Goal: Task Accomplishment & Management: Manage account settings

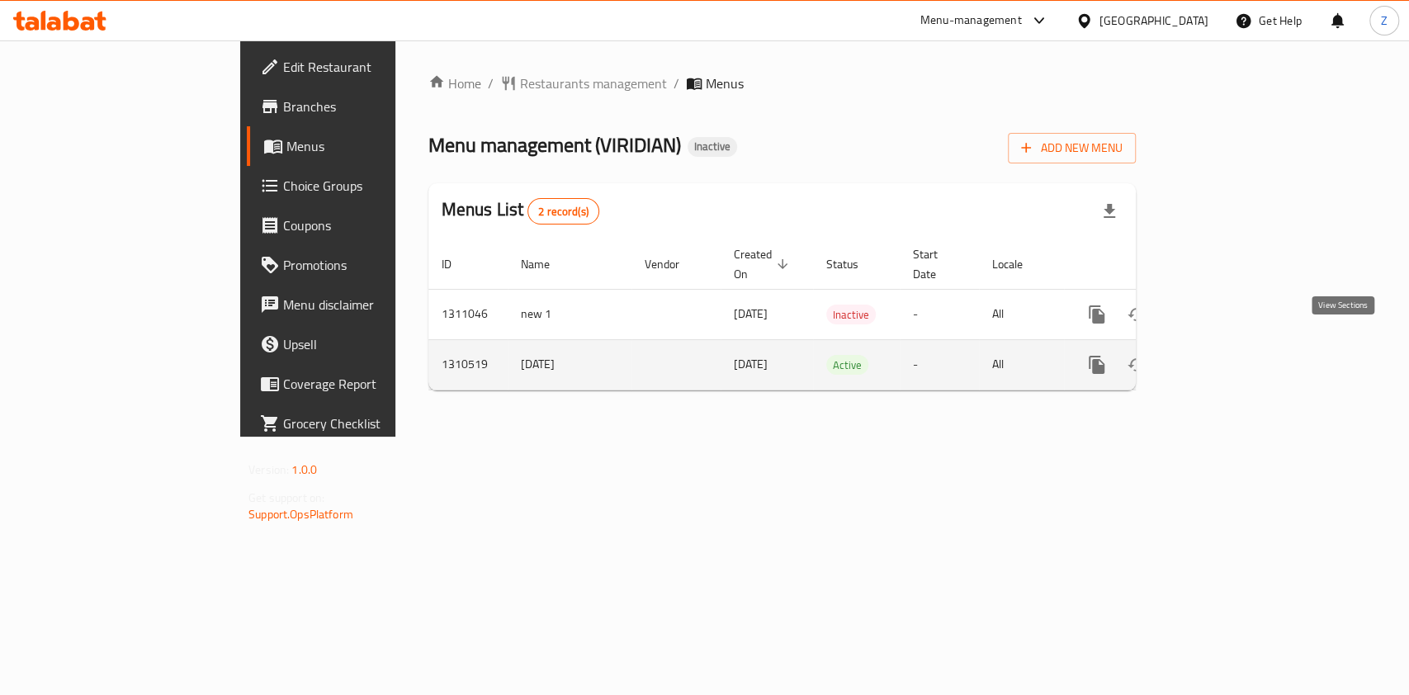
click at [1226, 355] on icon "enhanced table" at bounding box center [1216, 365] width 20 height 20
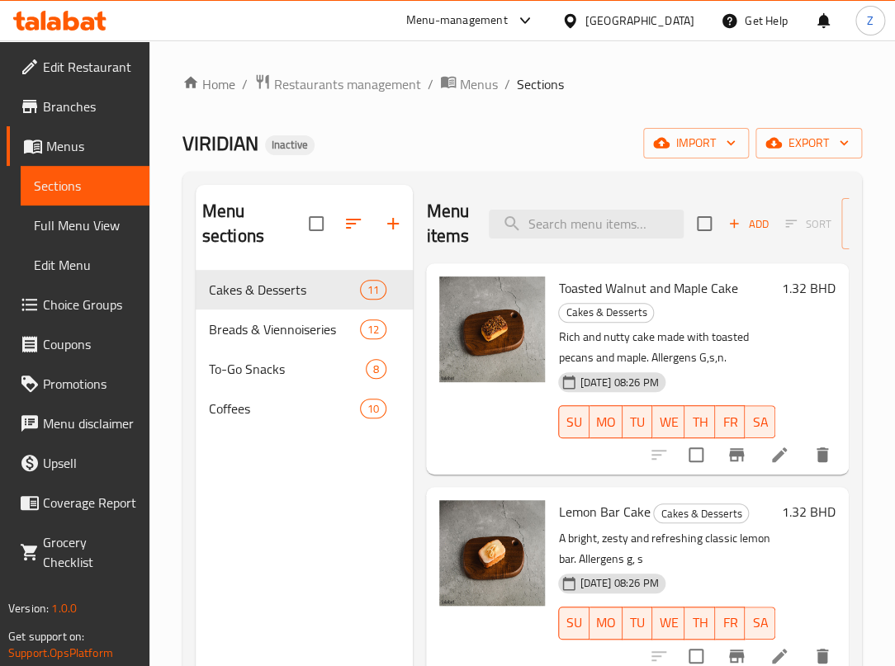
click at [606, 82] on ol "Home / Restaurants management / Menus / Sections" at bounding box center [521, 83] width 679 height 21
click at [586, 224] on input "search" at bounding box center [586, 224] width 195 height 29
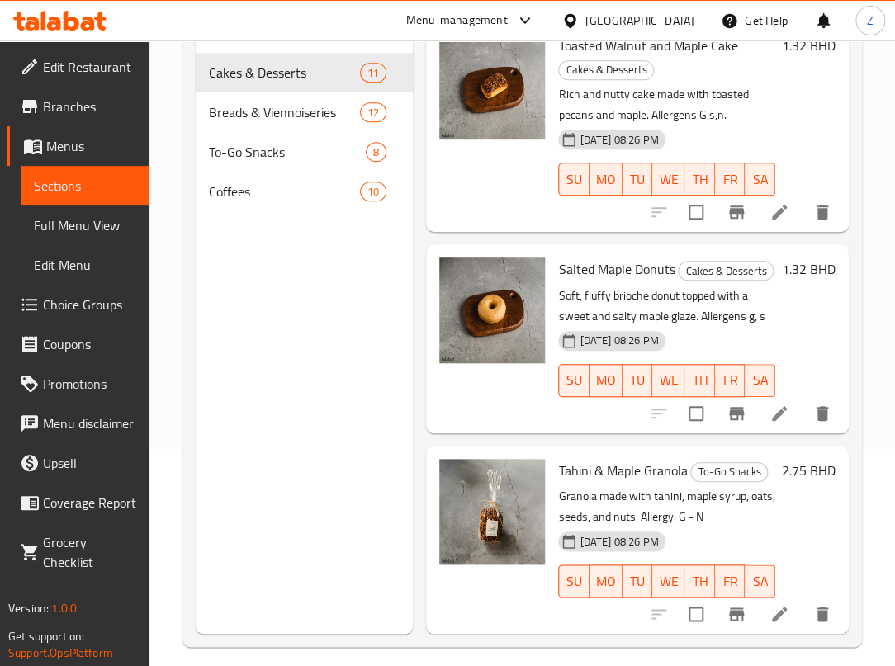
scroll to position [220, 0]
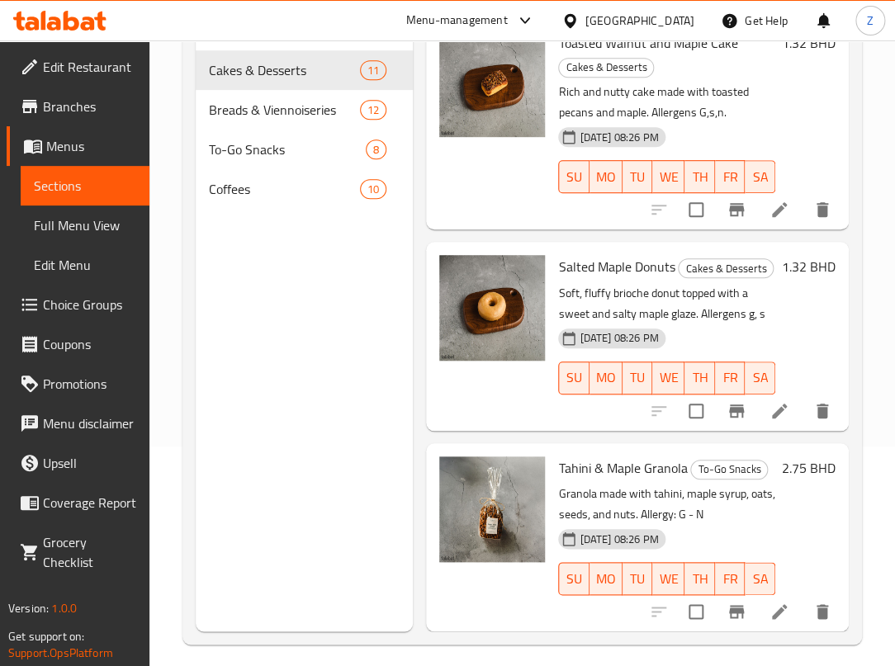
click at [502, 139] on div at bounding box center [492, 124] width 119 height 198
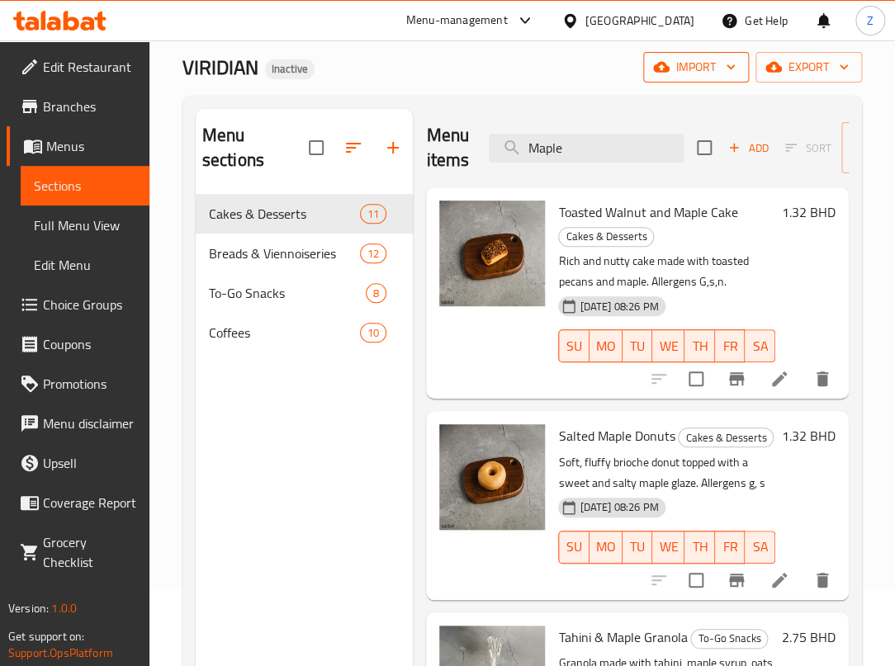
scroll to position [0, 0]
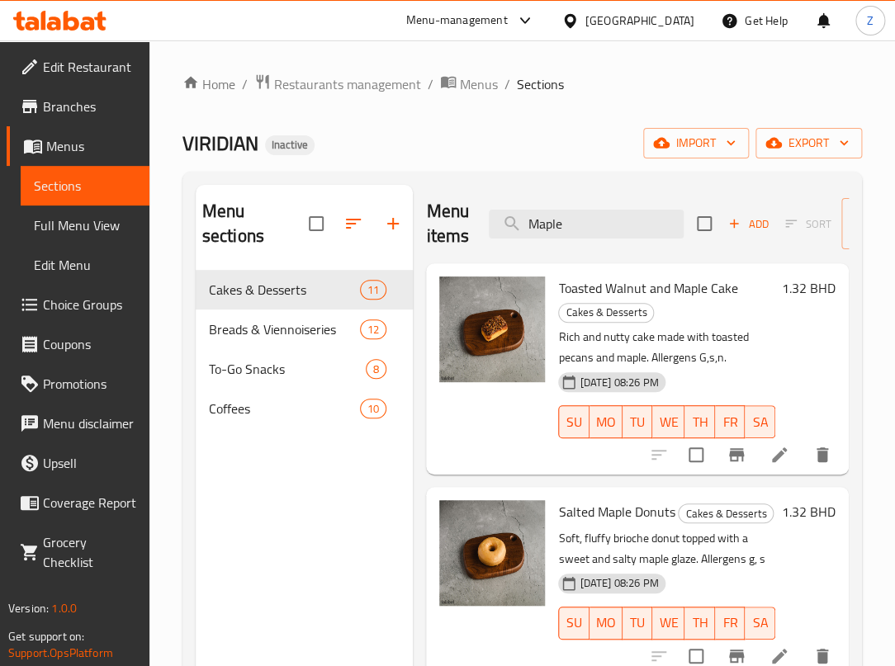
drag, startPoint x: 611, startPoint y: 222, endPoint x: -192, endPoint y: 221, distance: 802.3
click at [0, 221] on html "​ Menu-management [GEOGRAPHIC_DATA] Get Help Z Edit Restaurant Branches Menus S…" at bounding box center [447, 333] width 895 height 666
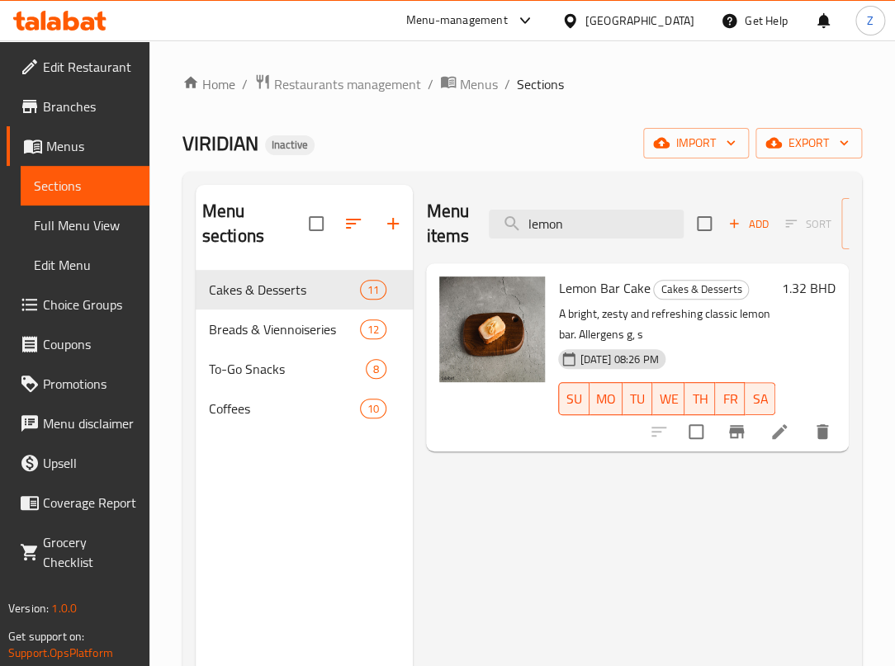
type input "lemon"
click at [779, 434] on icon at bounding box center [779, 432] width 20 height 20
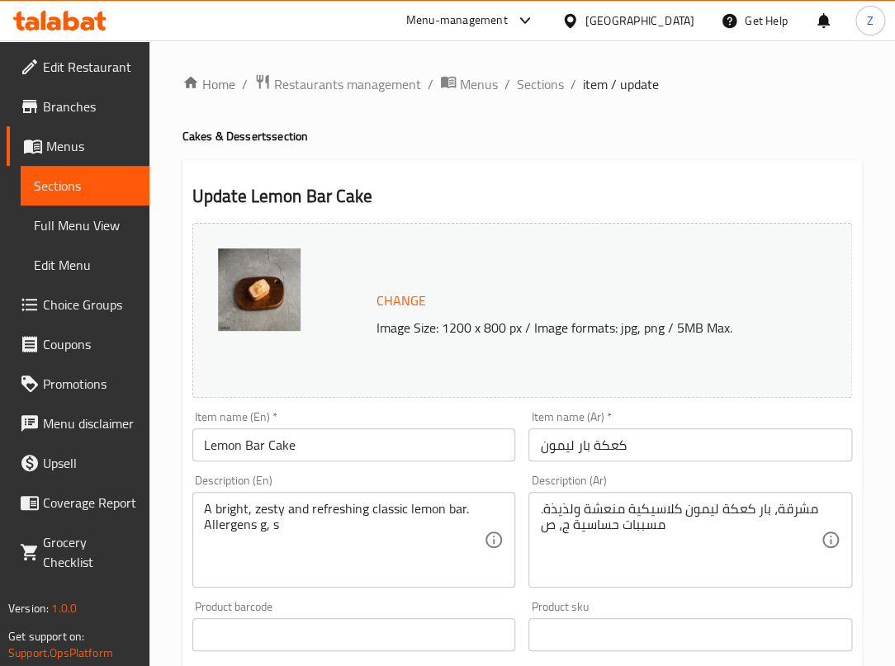
click at [699, 149] on div "Home / Restaurants management / Menus / Sections / item / update Cakes & Desser…" at bounding box center [521, 615] width 679 height 1084
click at [524, 78] on span "Sections" at bounding box center [540, 84] width 47 height 20
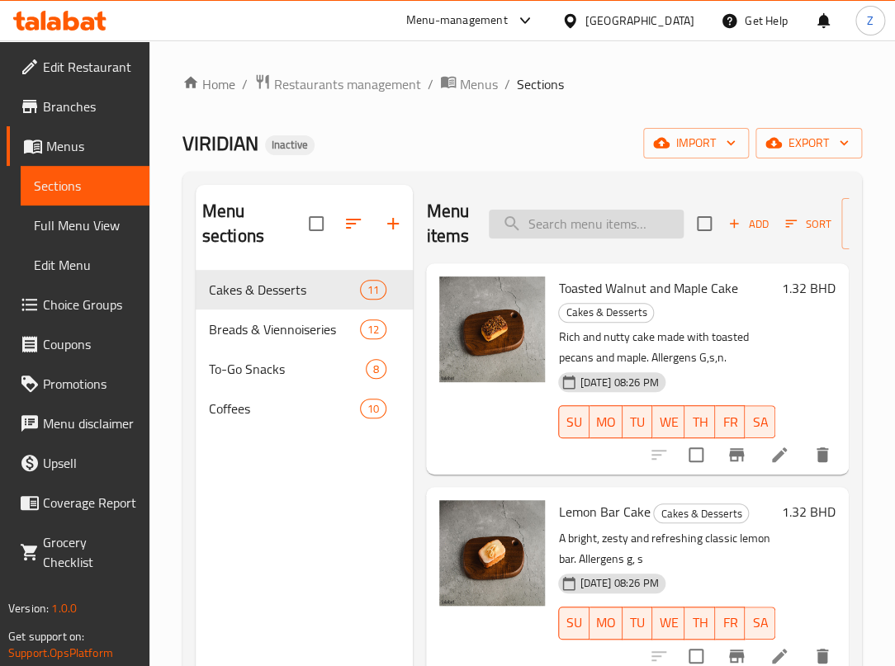
click at [605, 226] on input "search" at bounding box center [586, 224] width 195 height 29
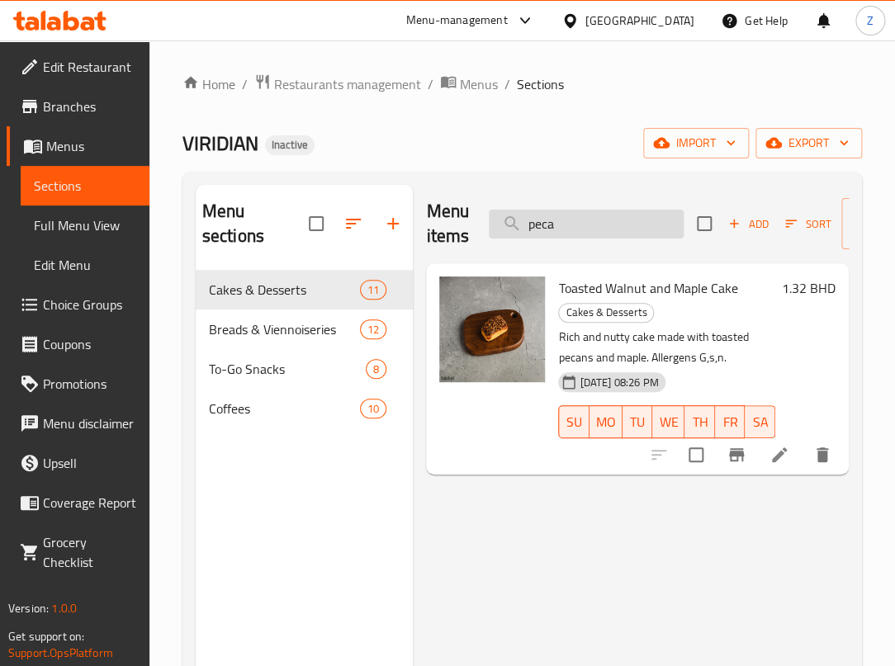
type input "pecan"
drag, startPoint x: 572, startPoint y: 221, endPoint x: 429, endPoint y: 200, distance: 144.4
click at [442, 200] on div "Menu items pecan Add Sort Manage items" at bounding box center [637, 224] width 423 height 78
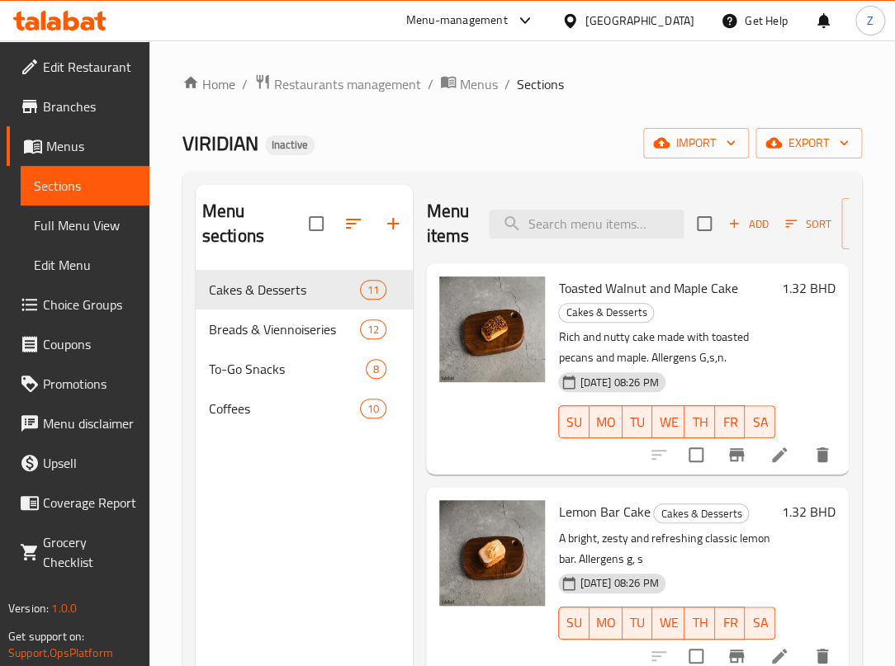
click at [594, 141] on div "VIRIDIAN Inactive import export" at bounding box center [521, 143] width 679 height 31
click at [532, 135] on div "VIRIDIAN Inactive import export" at bounding box center [521, 143] width 679 height 31
click at [277, 401] on span "Coffees" at bounding box center [261, 409] width 105 height 20
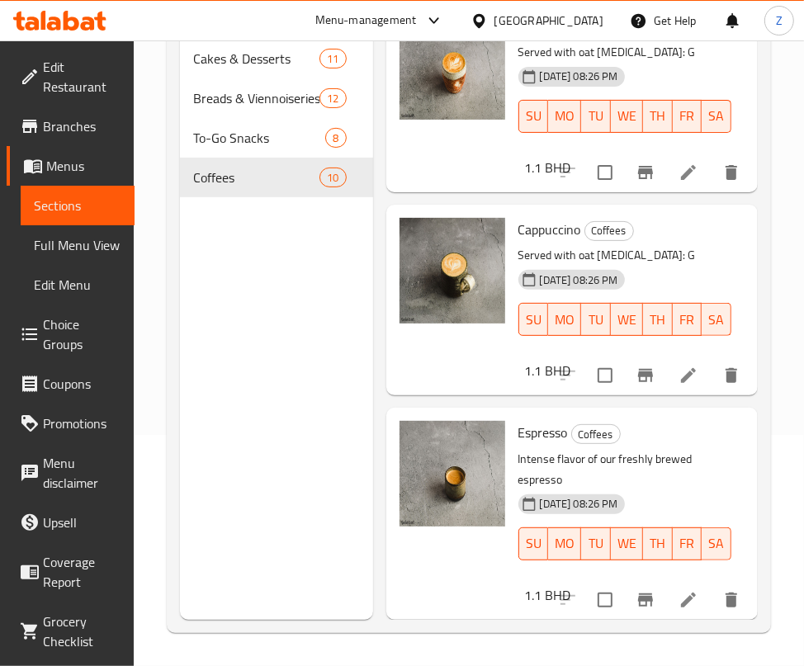
scroll to position [1472, 0]
click at [679, 590] on icon at bounding box center [689, 600] width 20 height 20
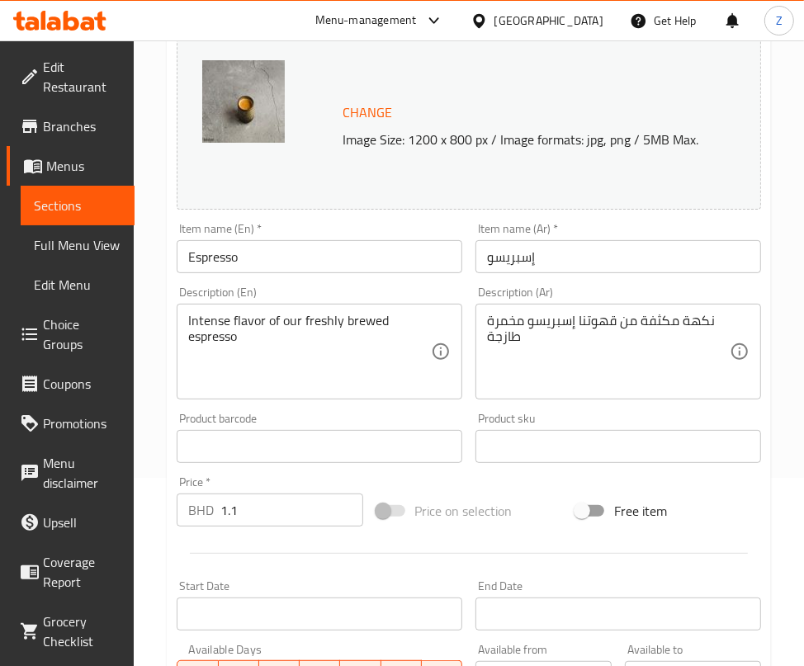
scroll to position [414, 0]
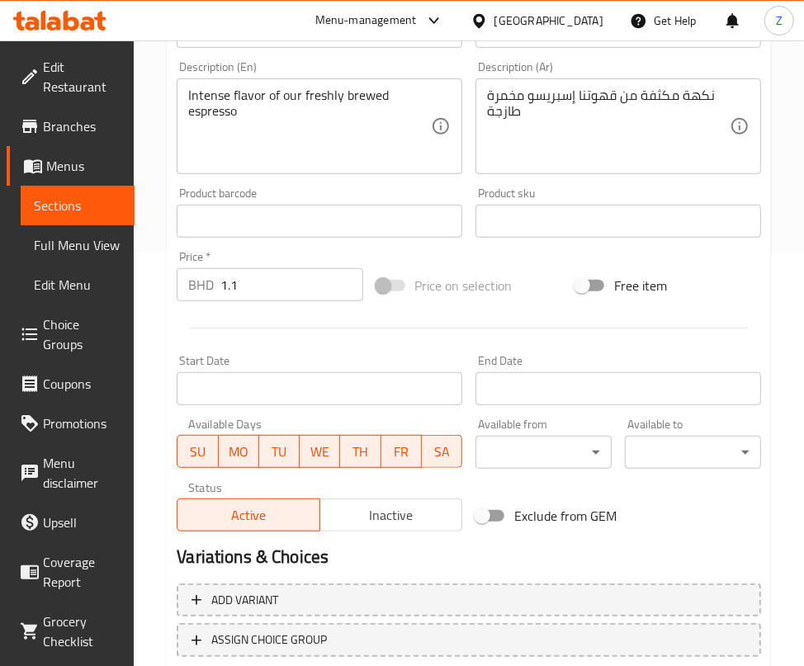
click at [633, 191] on div "Product sku Product sku" at bounding box center [618, 212] width 286 height 50
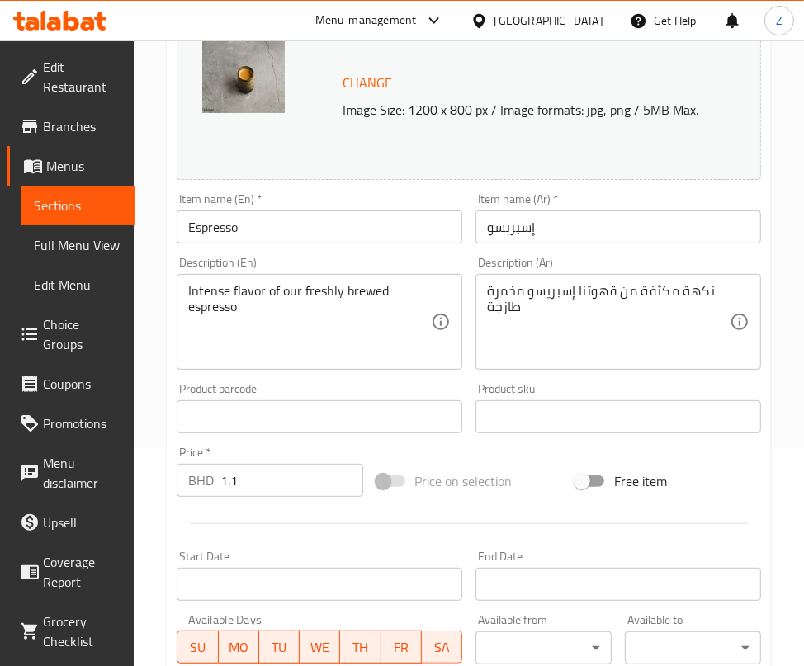
scroll to position [0, 0]
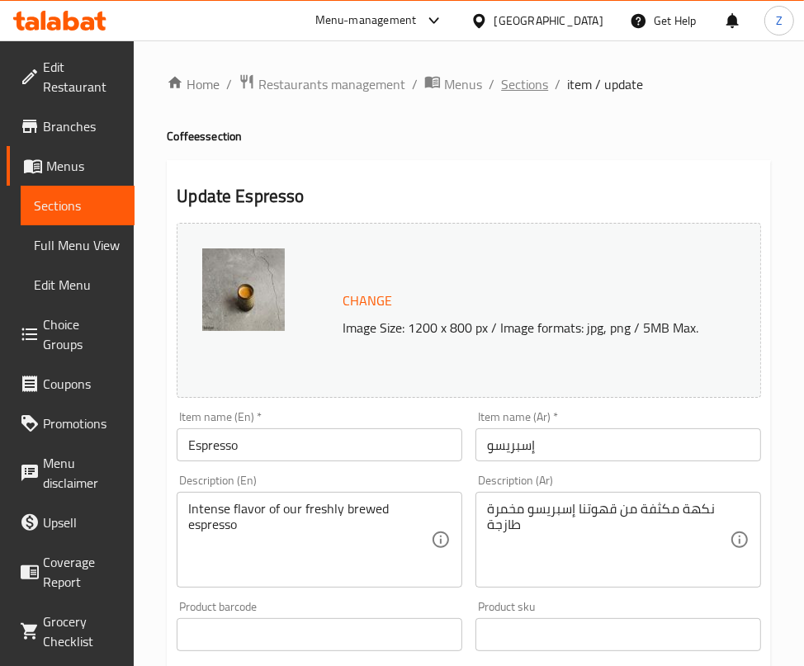
click at [522, 84] on span "Sections" at bounding box center [524, 84] width 47 height 20
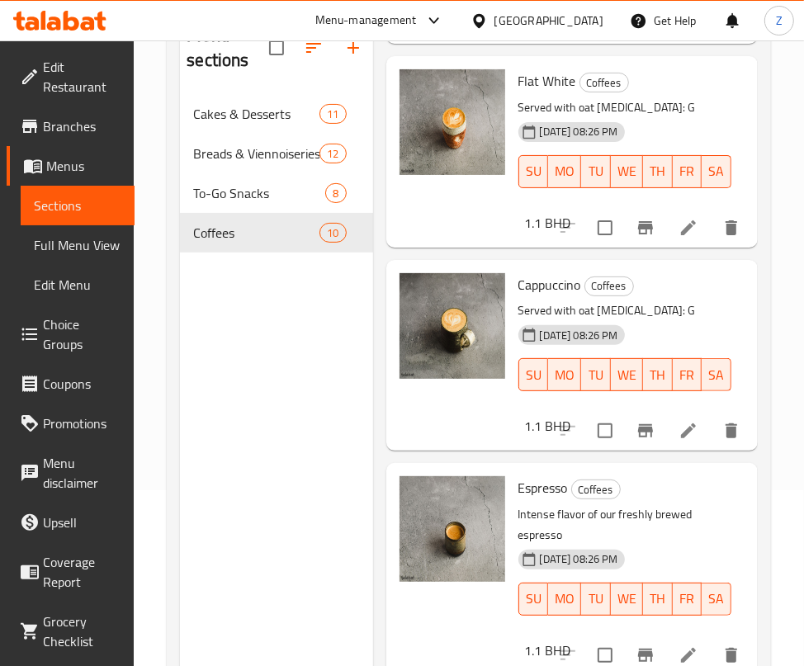
scroll to position [231, 0]
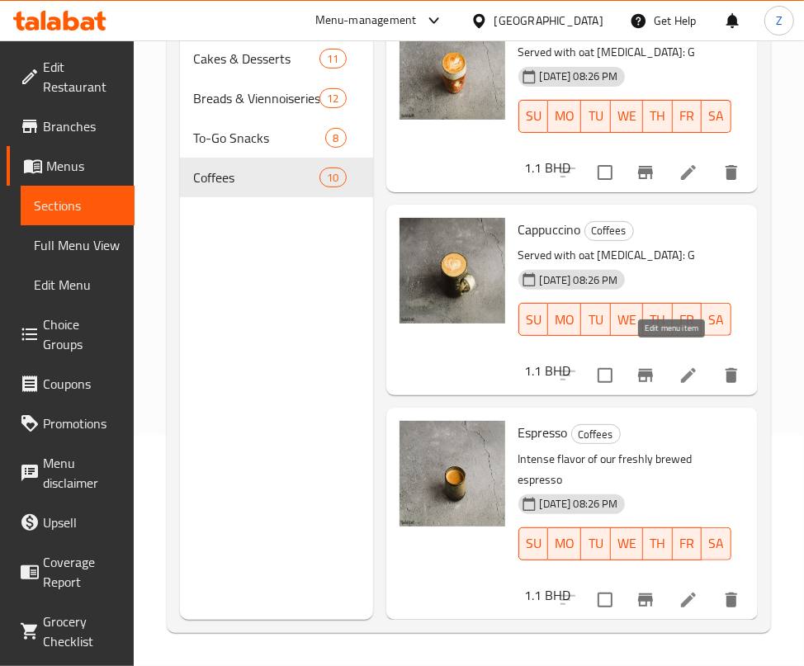
click at [680, 366] on icon at bounding box center [689, 376] width 20 height 20
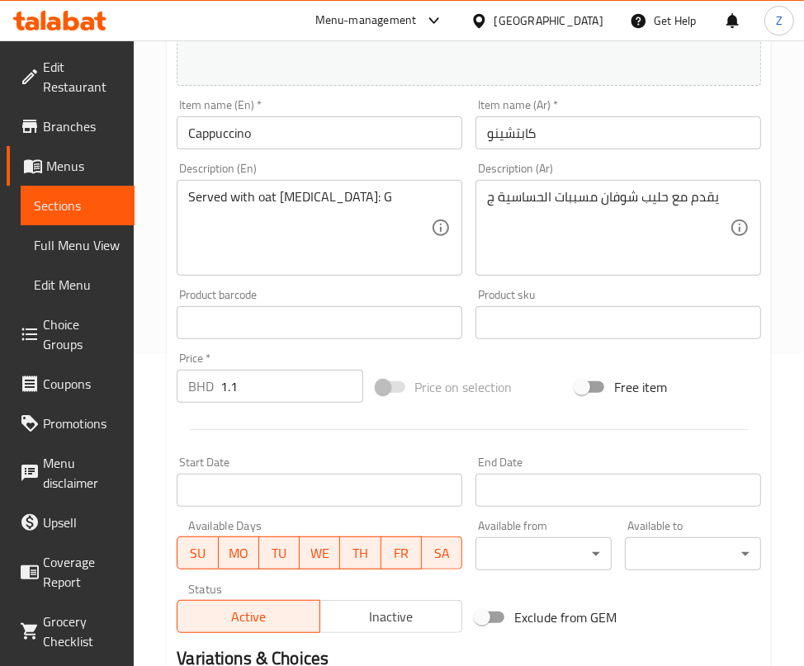
scroll to position [193, 0]
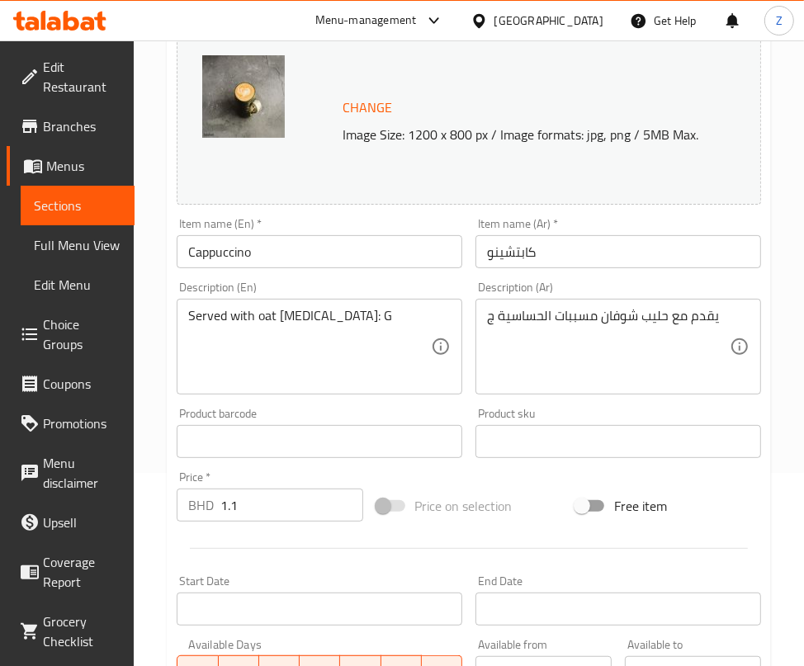
click at [669, 195] on div "Change Image Size: 1200 x 800 px / Image formats: jpg, png / 5MB Max." at bounding box center [469, 117] width 584 height 175
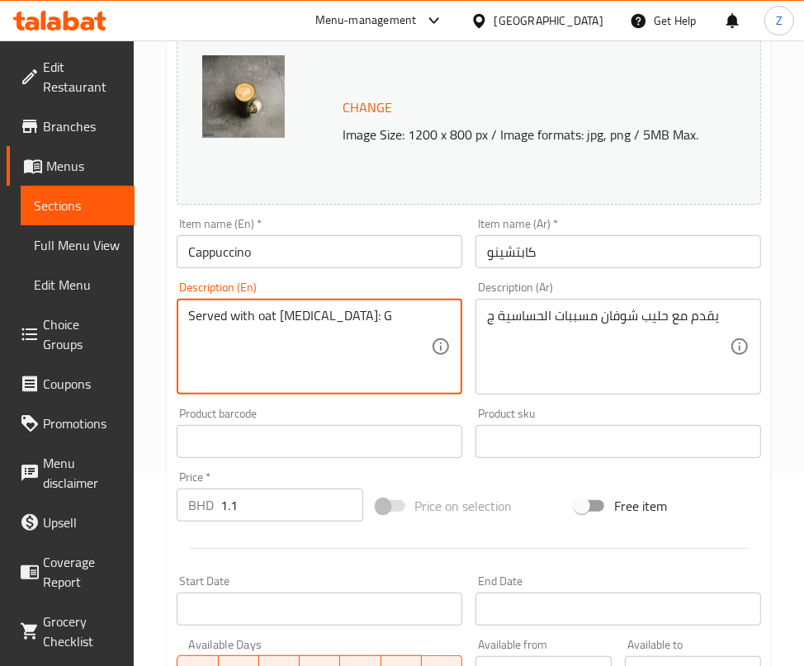
drag, startPoint x: 371, startPoint y: 314, endPoint x: 291, endPoint y: 314, distance: 80.9
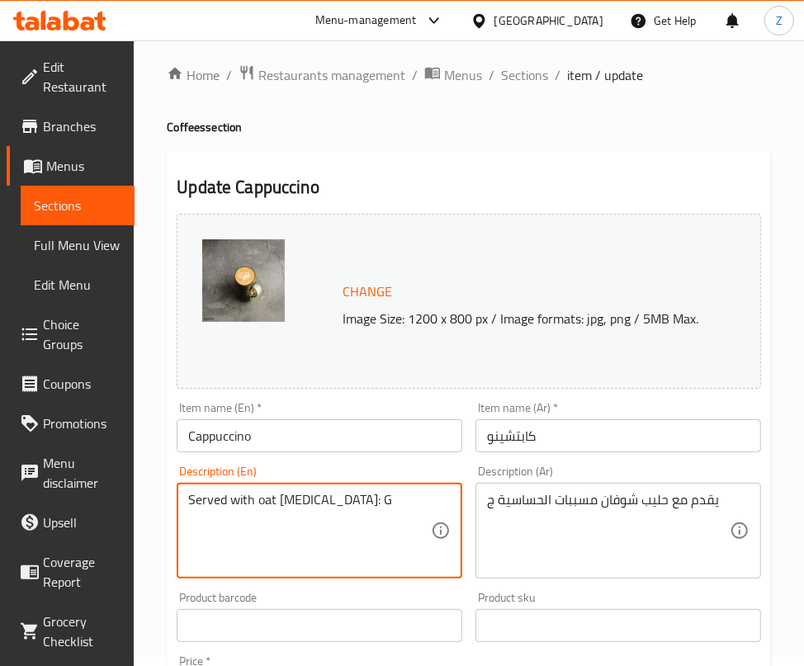
scroll to position [0, 0]
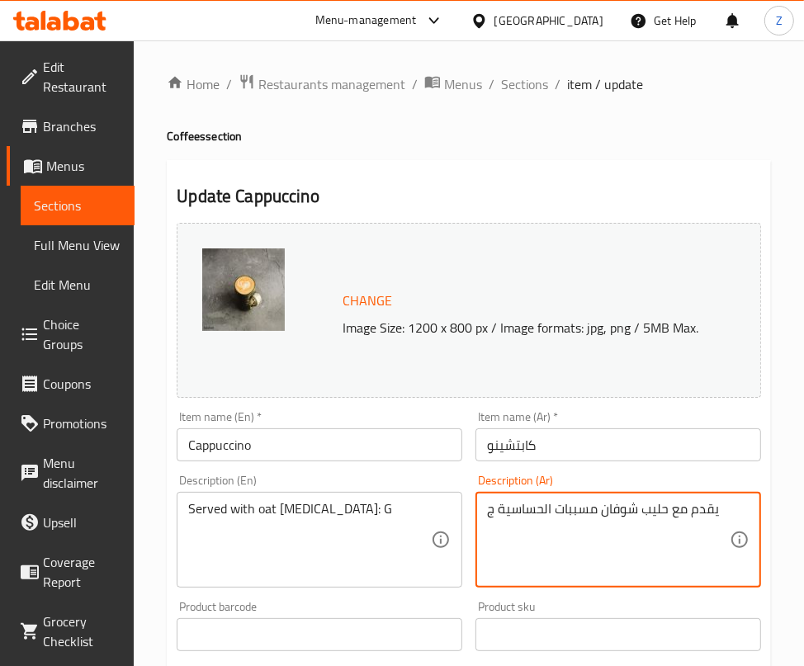
drag, startPoint x: 595, startPoint y: 512, endPoint x: 481, endPoint y: 518, distance: 114.1
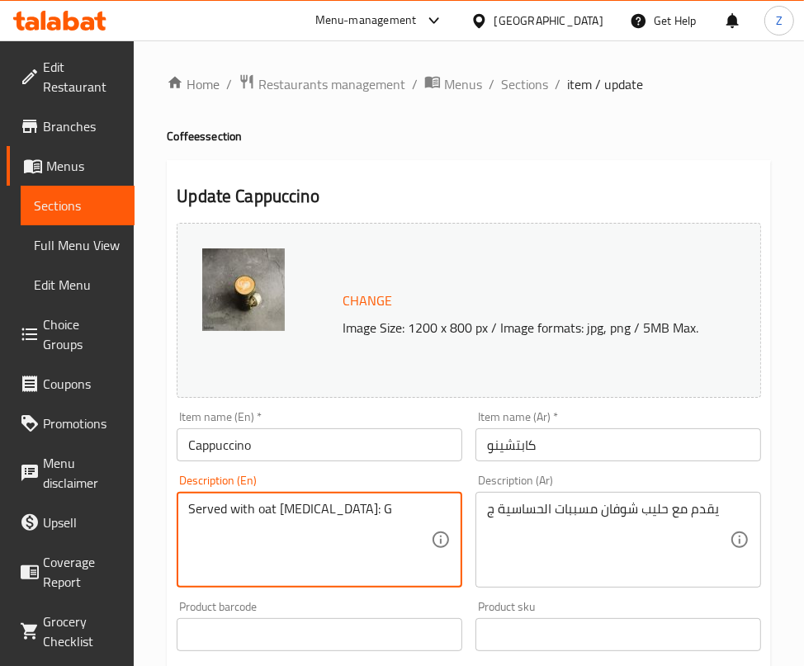
drag, startPoint x: 369, startPoint y: 518, endPoint x: 330, endPoint y: 522, distance: 38.9
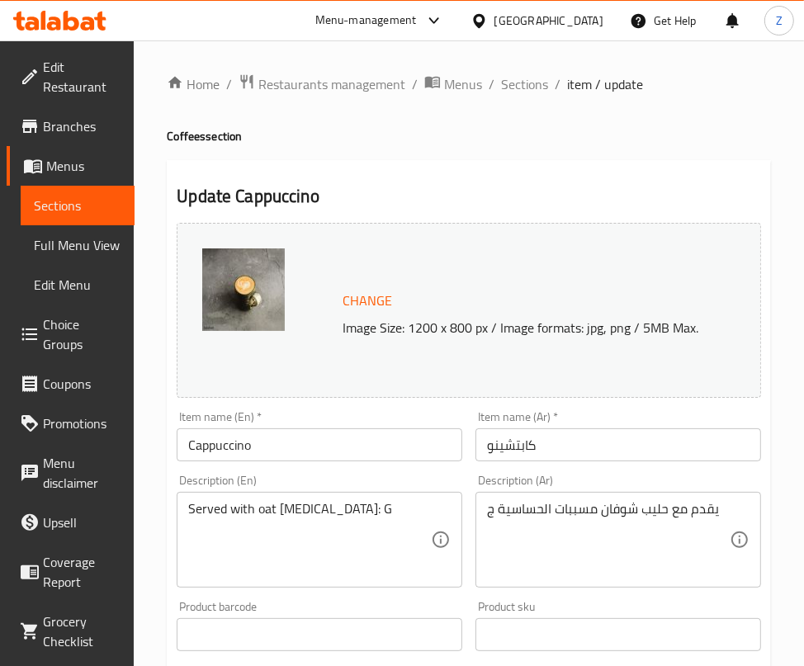
click at [524, 198] on h2 "Update Cappuccino" at bounding box center [469, 196] width 584 height 25
click at [524, 81] on span "Sections" at bounding box center [524, 84] width 47 height 20
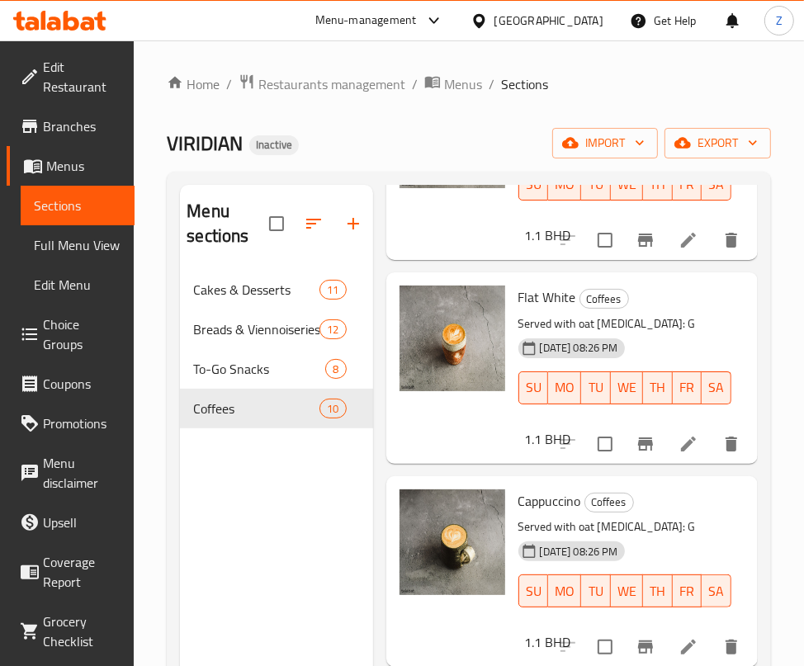
scroll to position [1472, 0]
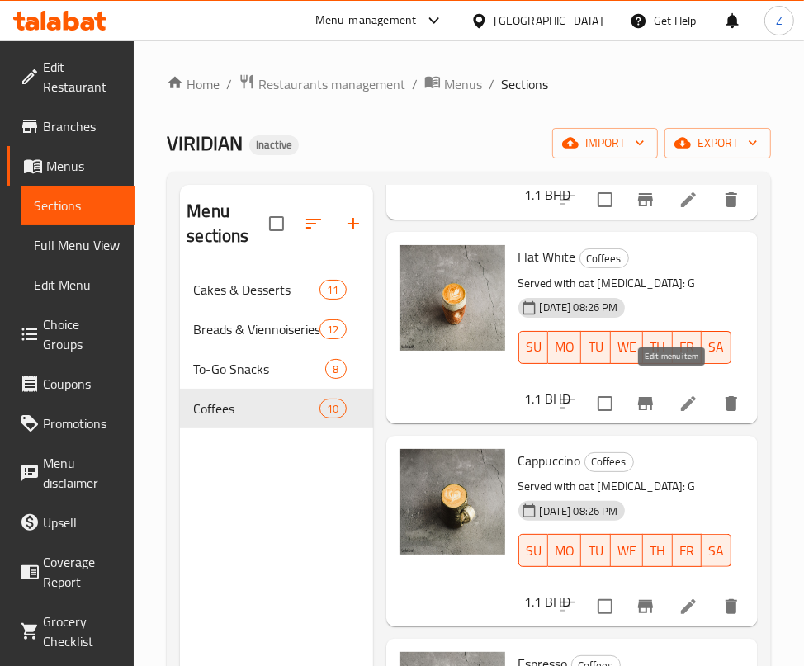
click at [680, 394] on icon at bounding box center [689, 404] width 20 height 20
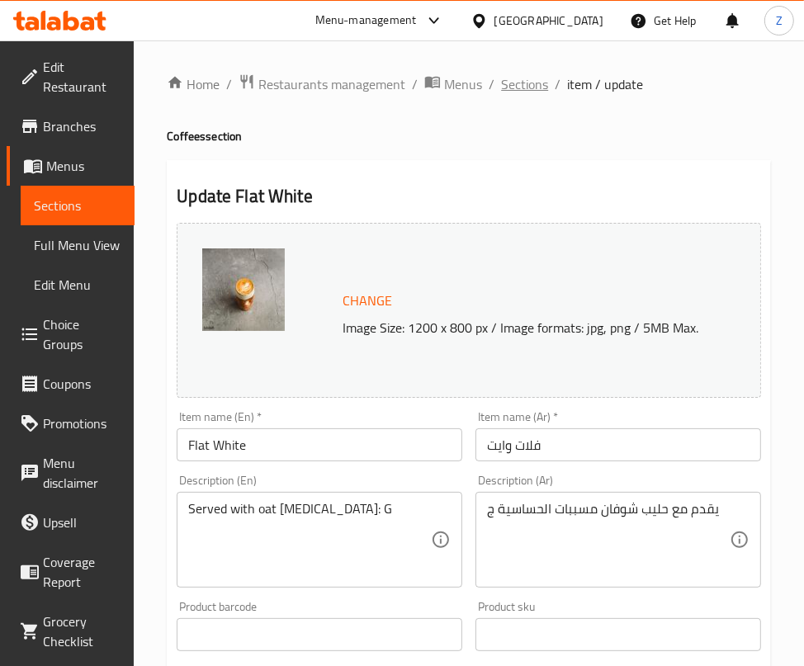
click at [530, 76] on span "Sections" at bounding box center [524, 84] width 47 height 20
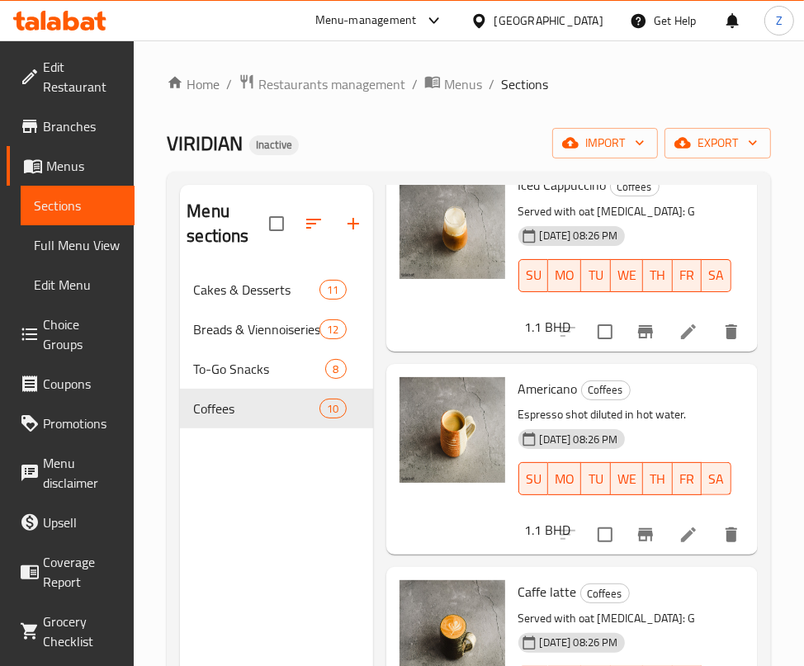
scroll to position [991, 0]
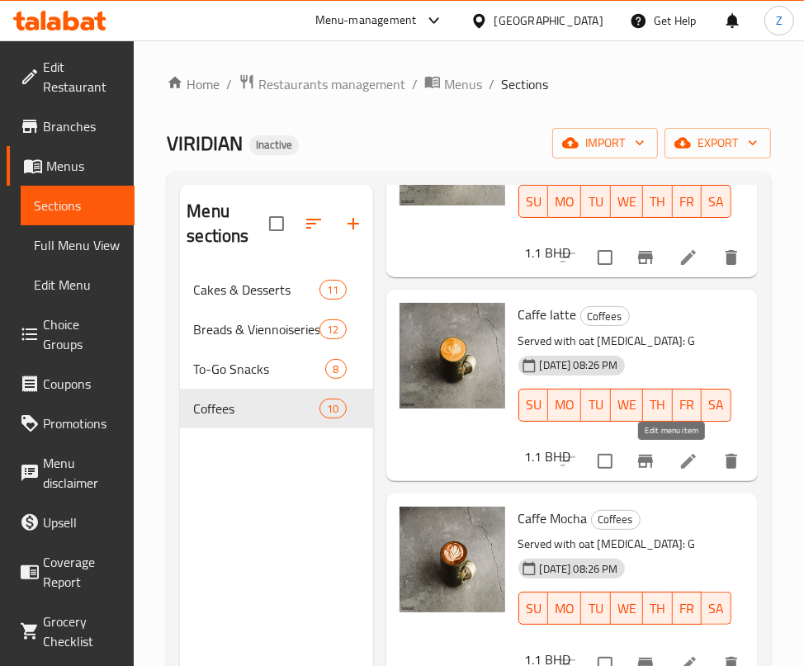
click at [679, 467] on icon at bounding box center [689, 462] width 20 height 20
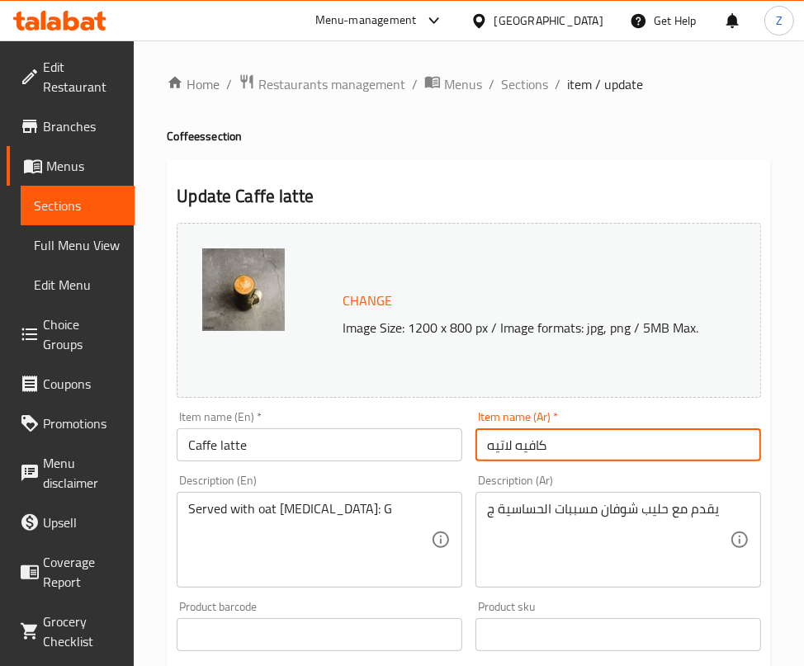
drag, startPoint x: 555, startPoint y: 449, endPoint x: 514, endPoint y: 449, distance: 40.4
click at [514, 449] on input "كافيه لاتيه" at bounding box center [618, 444] width 286 height 33
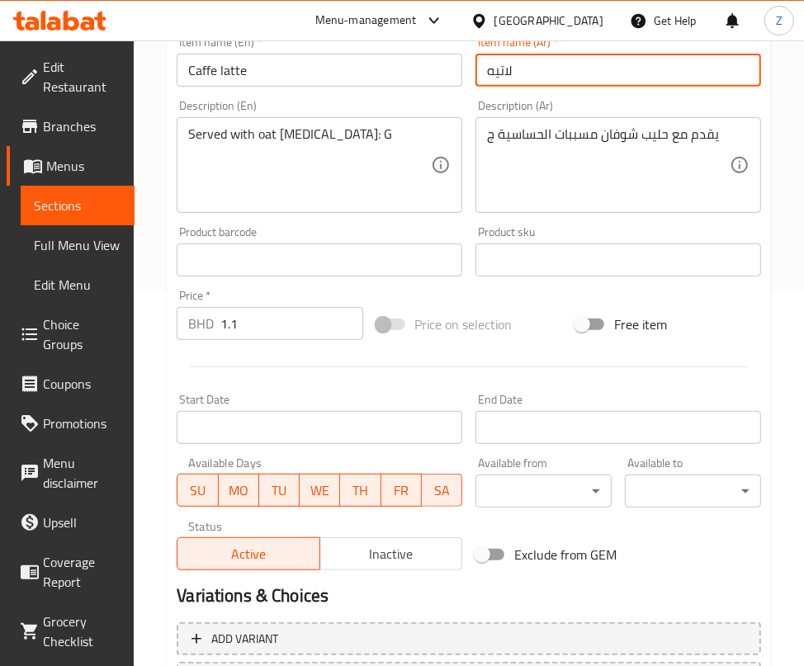
scroll to position [523, 0]
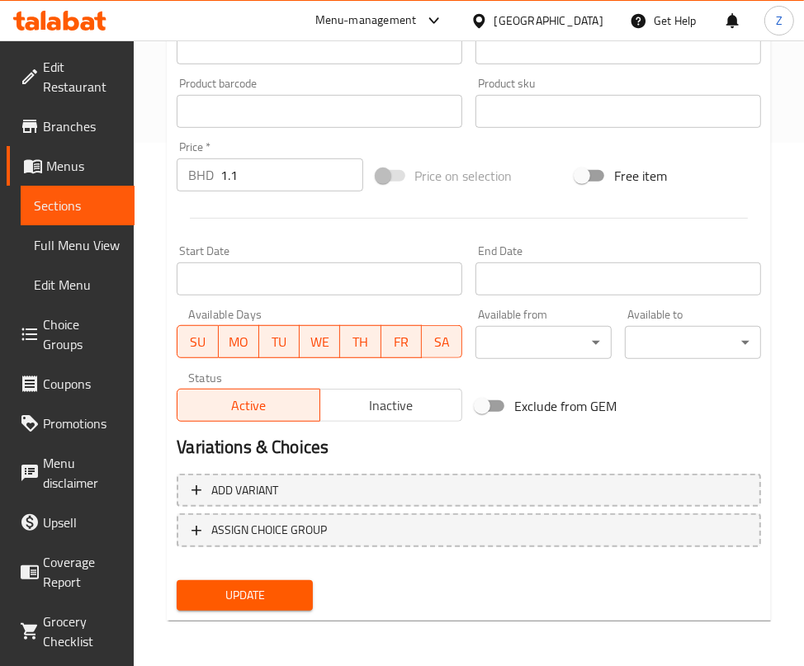
type input "لاتيه"
click at [220, 596] on span "Update" at bounding box center [245, 595] width 110 height 21
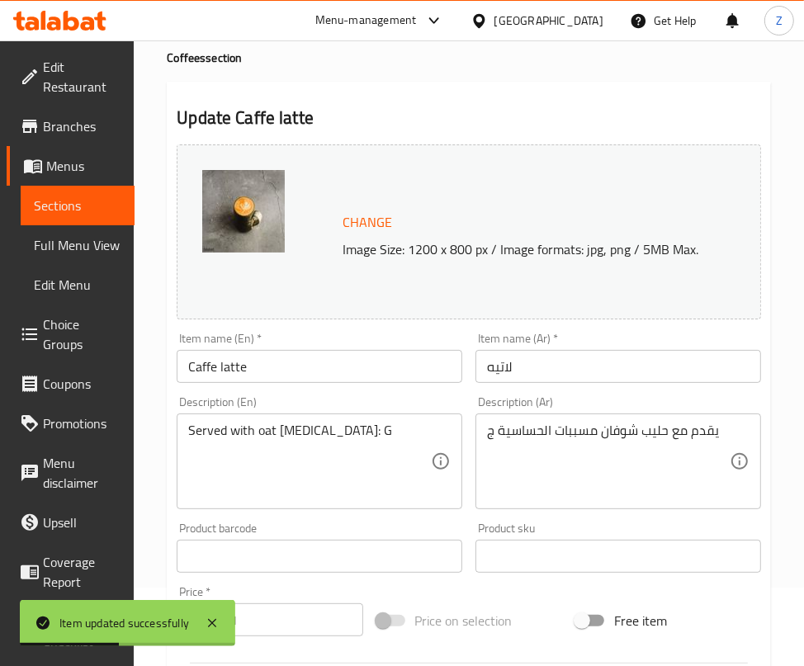
scroll to position [0, 0]
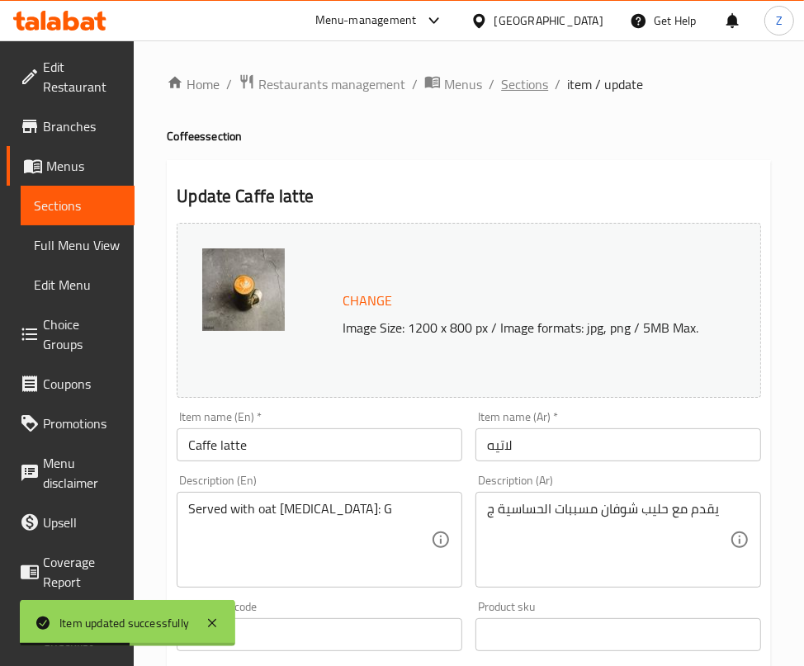
click at [511, 83] on span "Sections" at bounding box center [524, 84] width 47 height 20
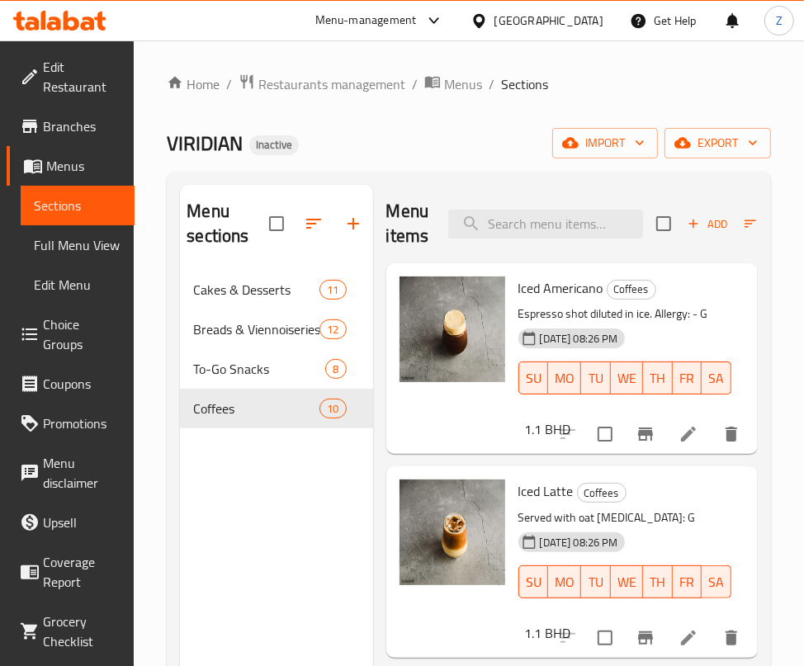
click at [489, 122] on div "Home / Restaurants management / Menus / Sections VIRIDIAN Inactive import expor…" at bounding box center [469, 468] width 604 height 791
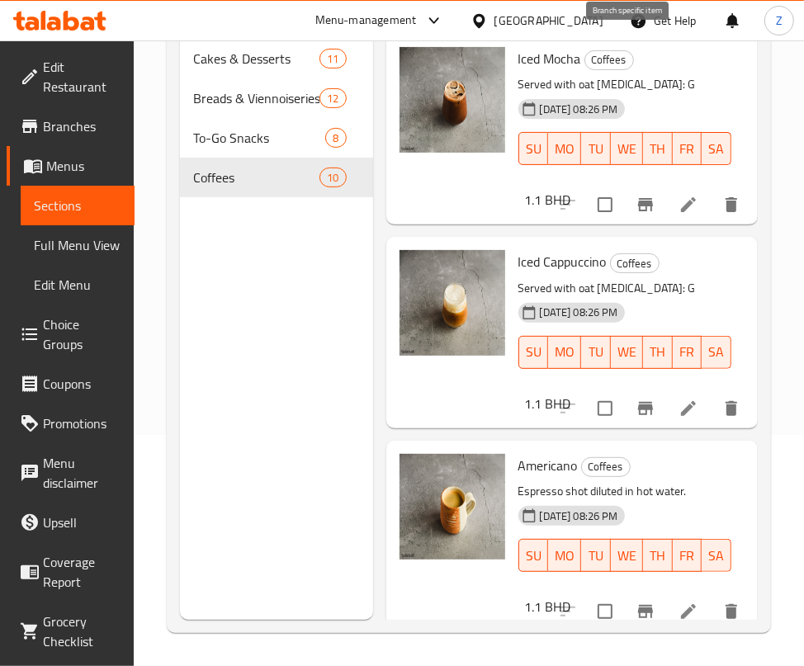
scroll to position [440, 0]
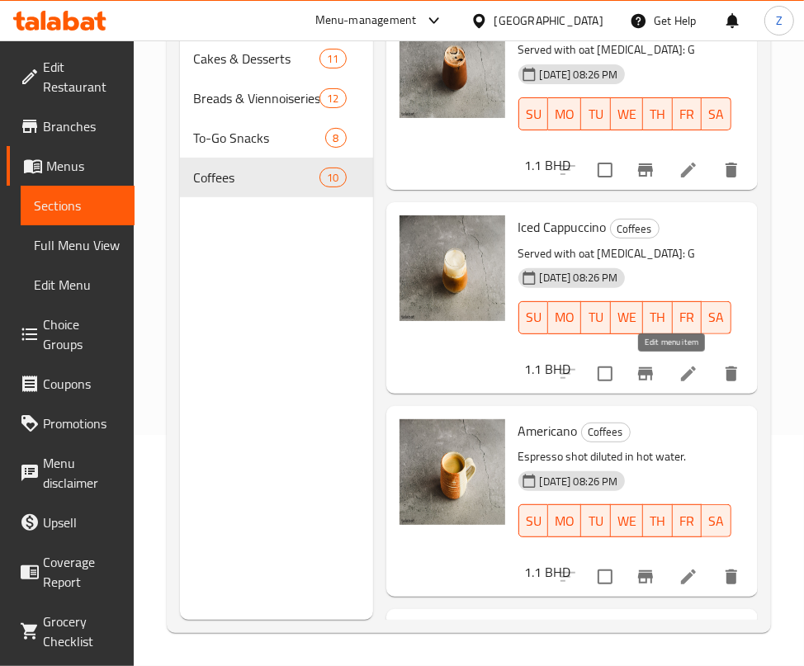
click at [681, 377] on icon at bounding box center [688, 373] width 15 height 15
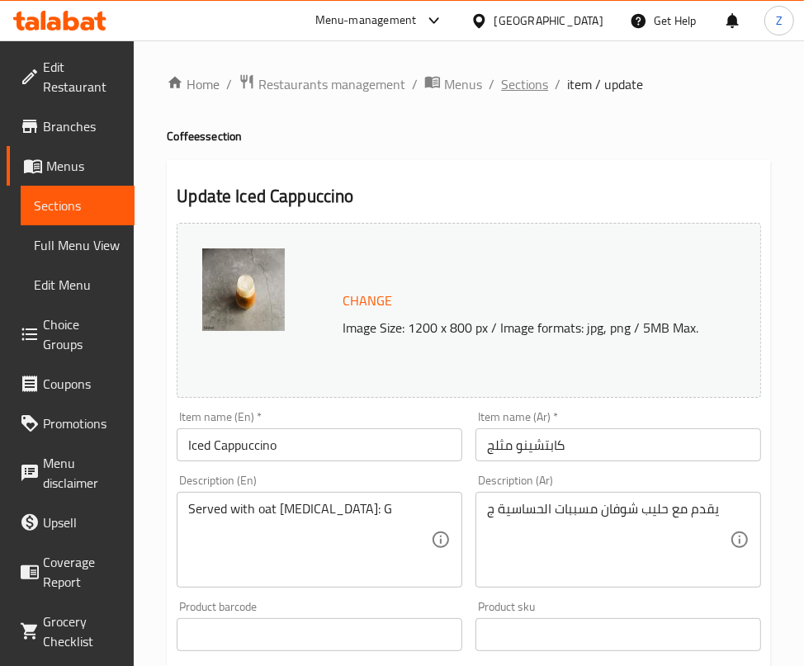
click at [521, 87] on span "Sections" at bounding box center [524, 84] width 47 height 20
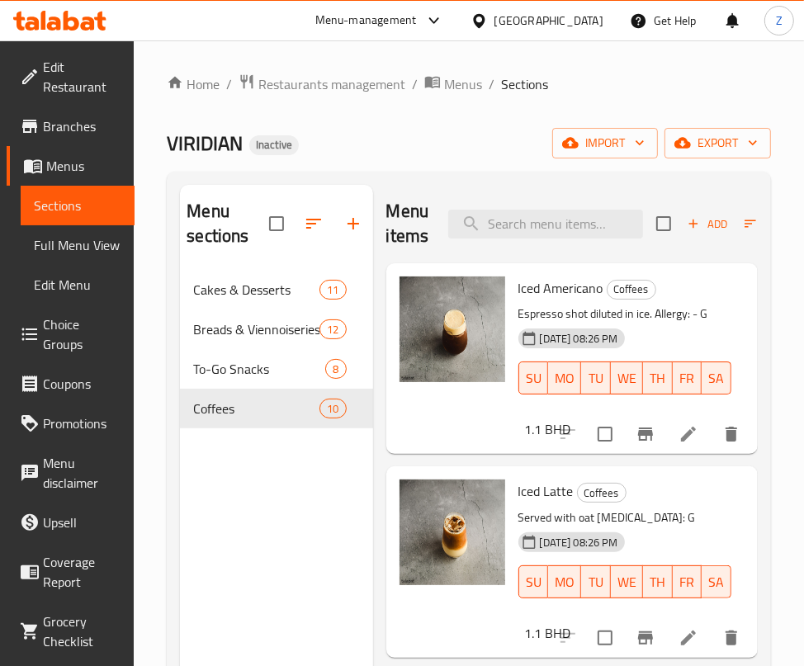
click at [442, 152] on div "VIRIDIAN Inactive import export" at bounding box center [469, 143] width 604 height 31
click at [239, 374] on span "To-Go Snacks" at bounding box center [236, 369] width 86 height 20
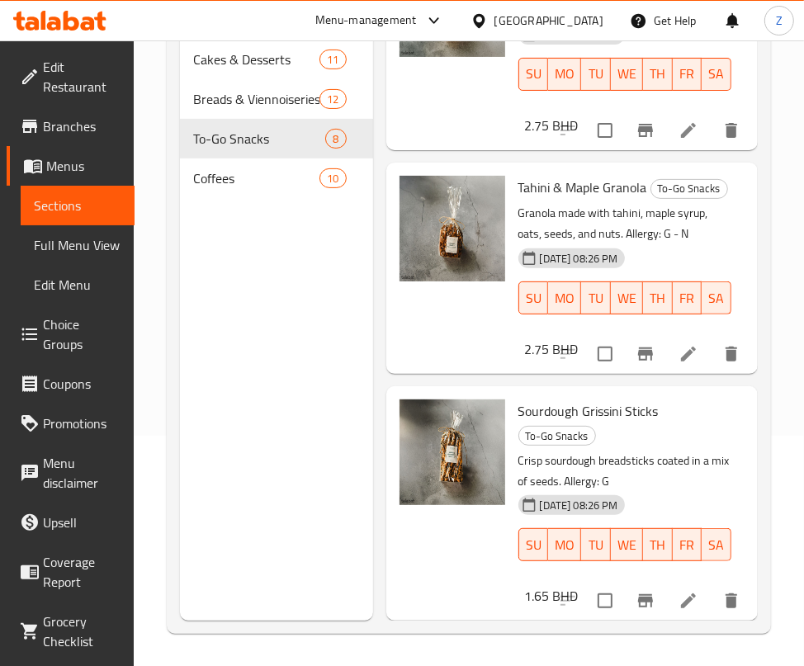
scroll to position [231, 0]
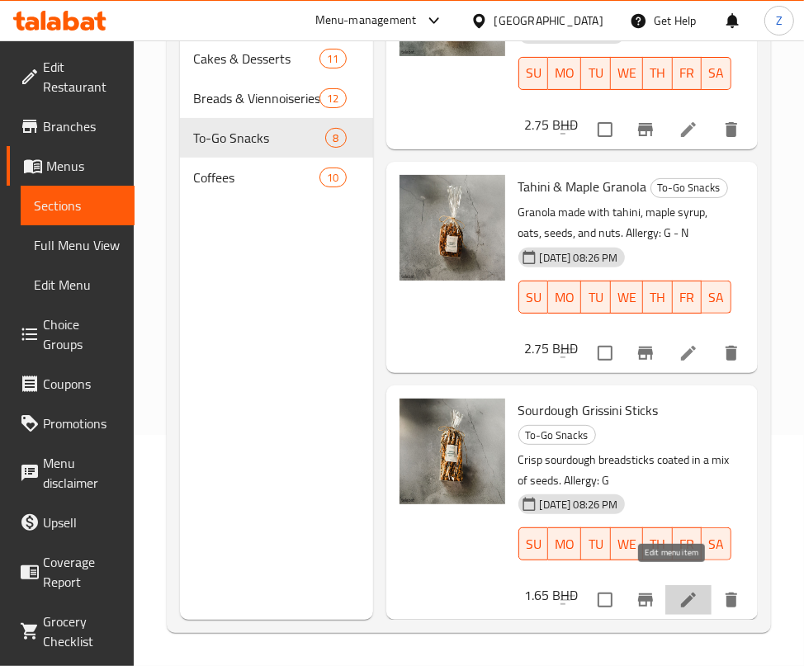
click at [681, 593] on icon at bounding box center [688, 600] width 15 height 15
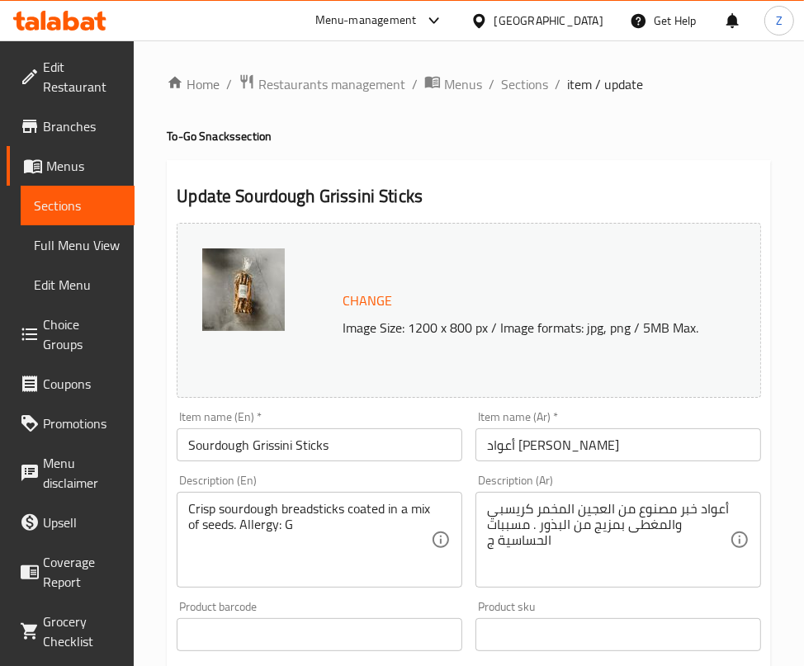
click at [603, 206] on h2 "Update Sourdough Grissini Sticks" at bounding box center [469, 196] width 584 height 25
drag, startPoint x: 618, startPoint y: 168, endPoint x: 578, endPoint y: 145, distance: 46.2
click at [619, 168] on div "Update Sourdough Grissini Sticks Change Image Size: 1200 x 800 px / Image forma…" at bounding box center [469, 652] width 604 height 985
click at [523, 74] on span "Sections" at bounding box center [524, 84] width 47 height 20
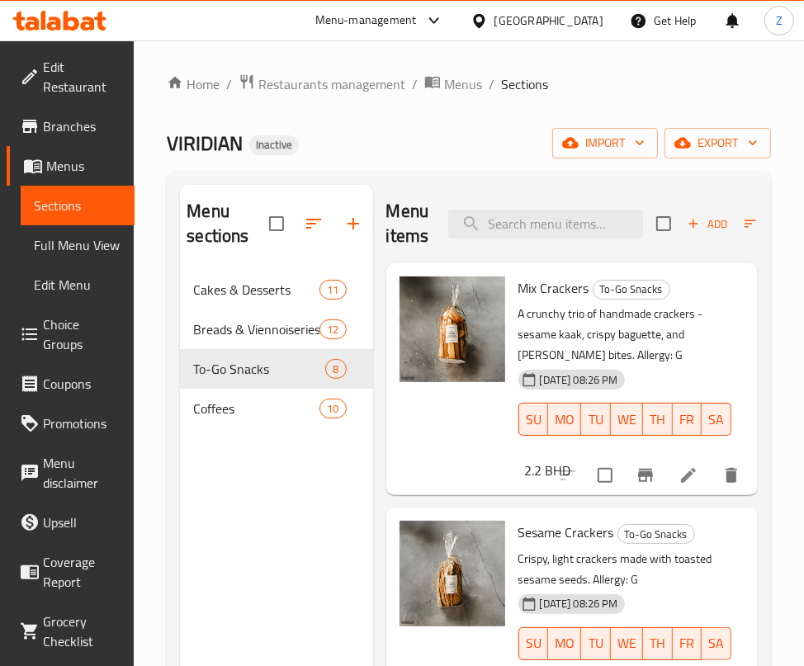
click at [475, 144] on div "VIRIDIAN Inactive import export" at bounding box center [469, 143] width 604 height 31
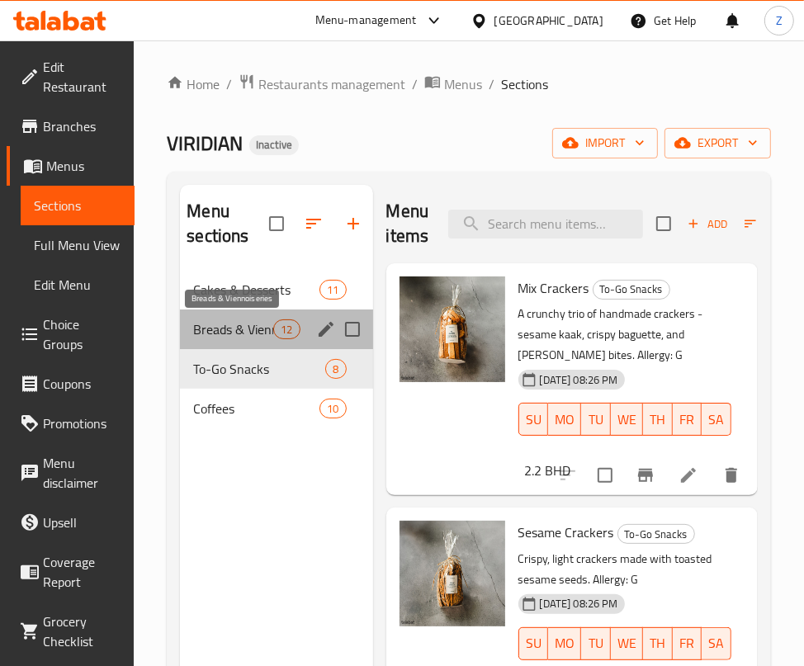
click at [252, 327] on span "Breads & Viennoiseries" at bounding box center [233, 329] width 80 height 20
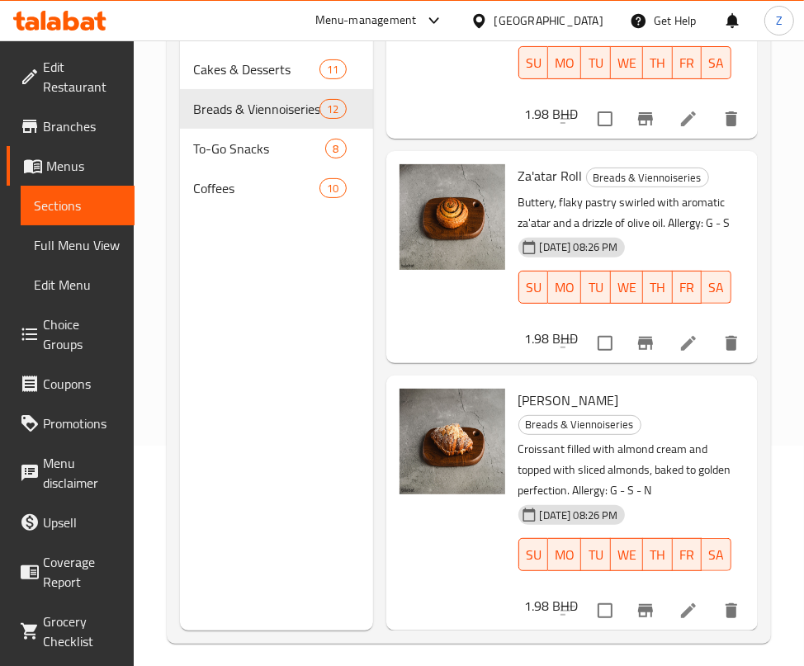
scroll to position [231, 0]
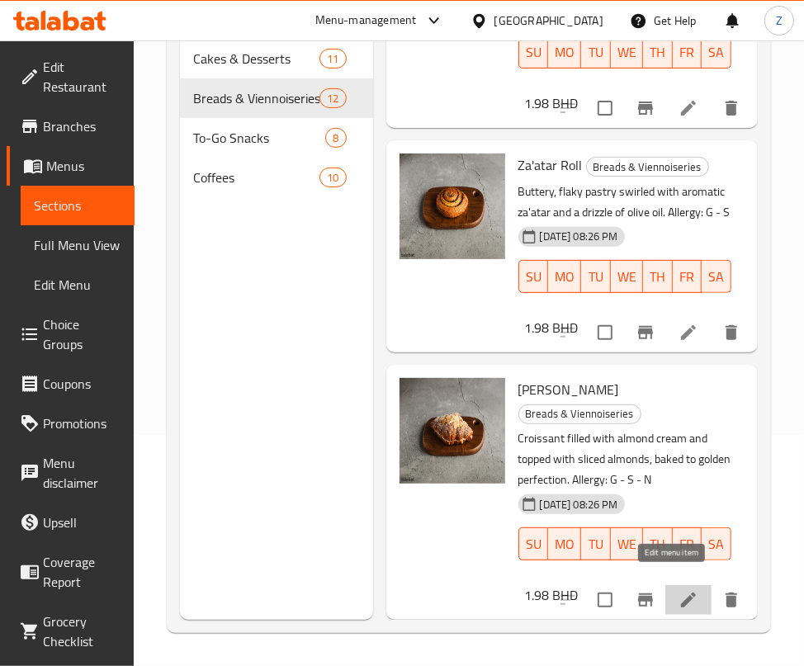
click at [679, 590] on icon at bounding box center [689, 600] width 20 height 20
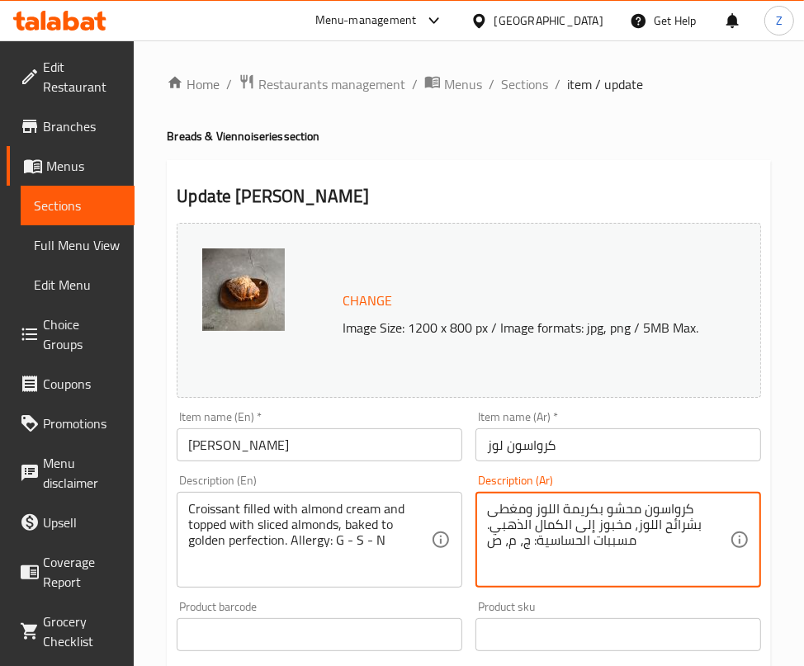
drag, startPoint x: 641, startPoint y: 538, endPoint x: 485, endPoint y: 545, distance: 156.1
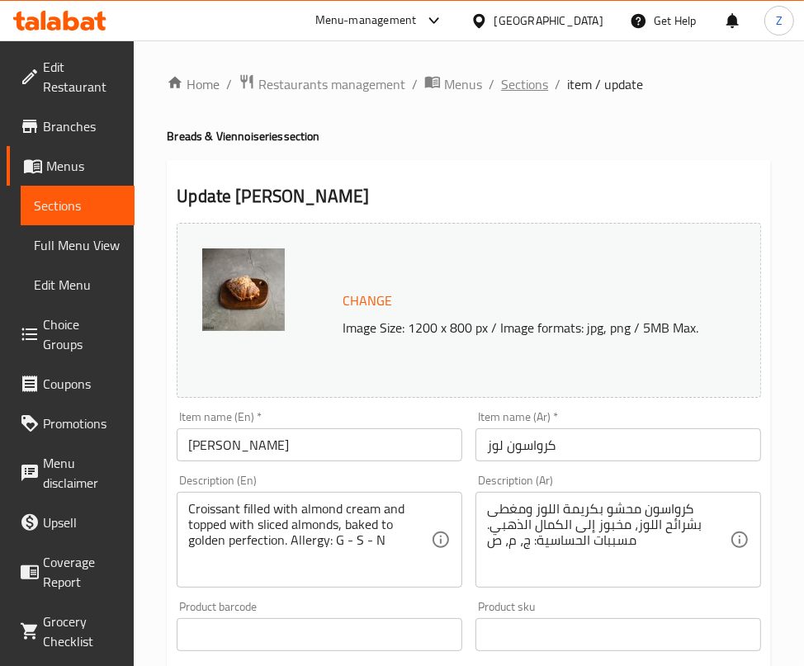
click at [522, 88] on span "Sections" at bounding box center [524, 84] width 47 height 20
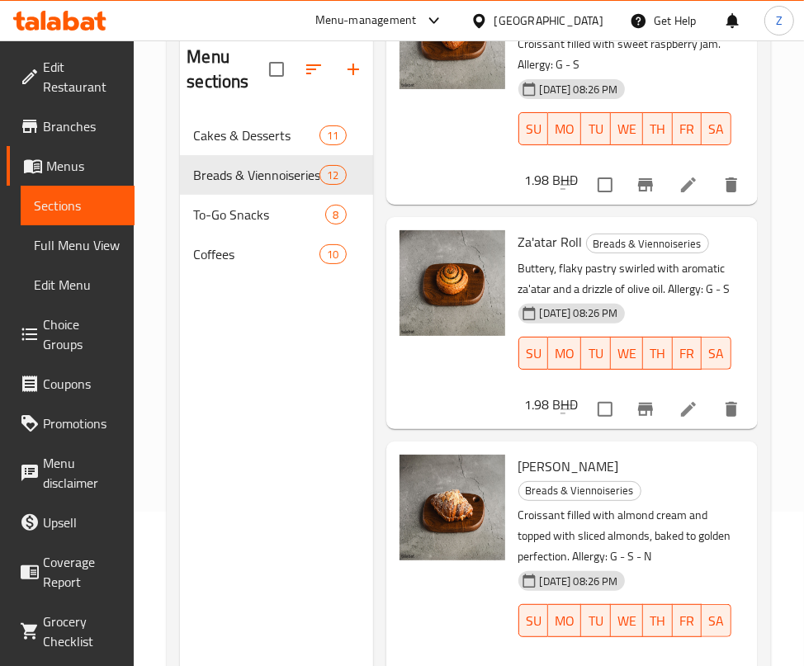
scroll to position [231, 0]
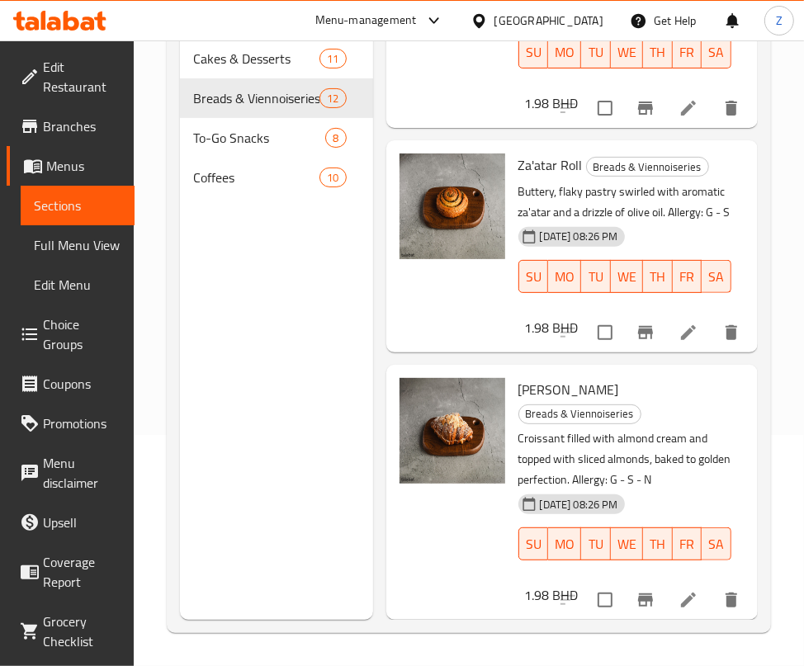
click at [681, 325] on icon at bounding box center [688, 332] width 15 height 15
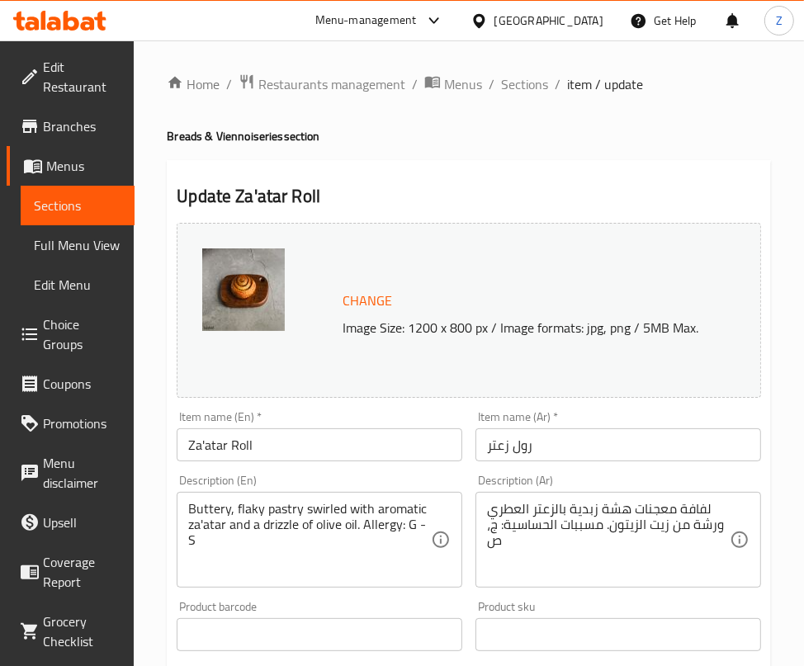
click at [435, 193] on h2 "Update Za'atar Roll" at bounding box center [469, 196] width 584 height 25
click at [374, 168] on div "Update Za'atar Roll Change Image Size: 1200 x 800 px / Image formats: jpg, png …" at bounding box center [469, 652] width 604 height 985
click at [508, 85] on span "Sections" at bounding box center [524, 84] width 47 height 20
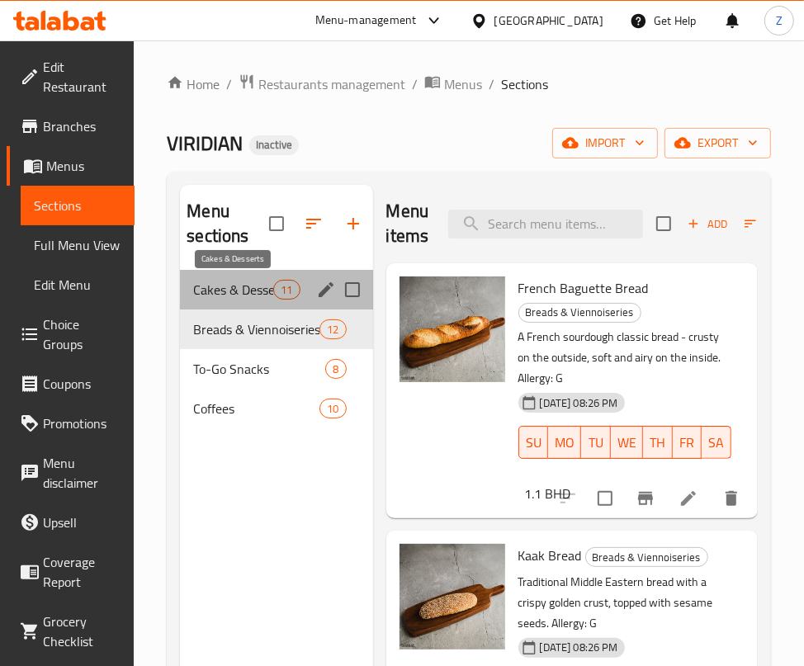
click at [225, 295] on span "Cakes & Desserts" at bounding box center [233, 290] width 80 height 20
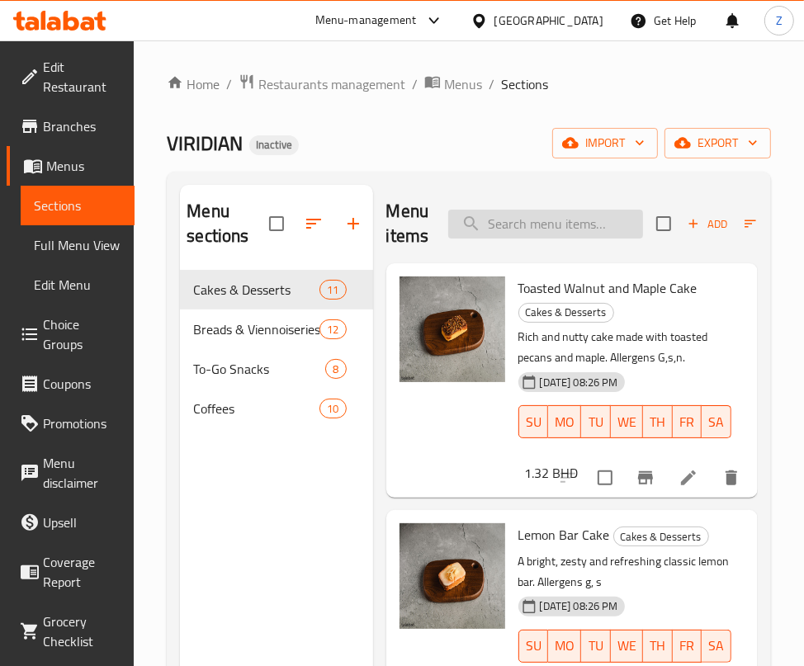
click at [535, 215] on input "search" at bounding box center [545, 224] width 195 height 29
type input "sa"
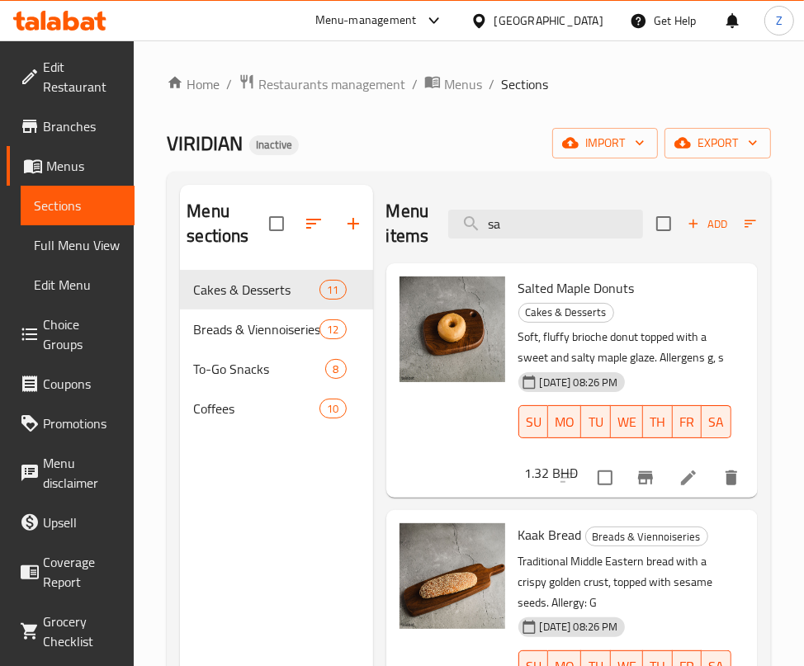
drag, startPoint x: 519, startPoint y: 221, endPoint x: 438, endPoint y: 211, distance: 81.5
click at [441, 212] on div "Menu items sa Add Sort Manage items" at bounding box center [571, 224] width 371 height 78
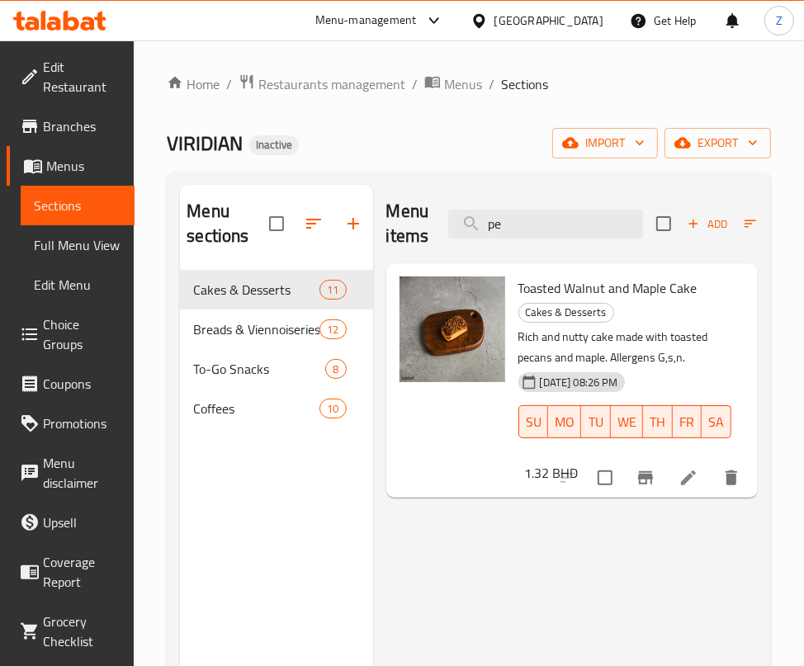
type input "p"
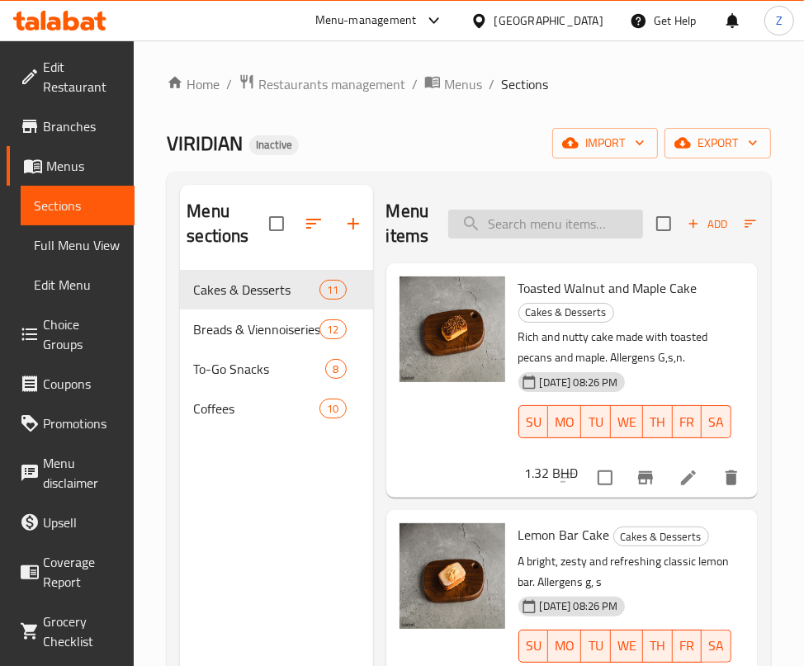
click at [508, 226] on input "search" at bounding box center [545, 224] width 195 height 29
type input "n"
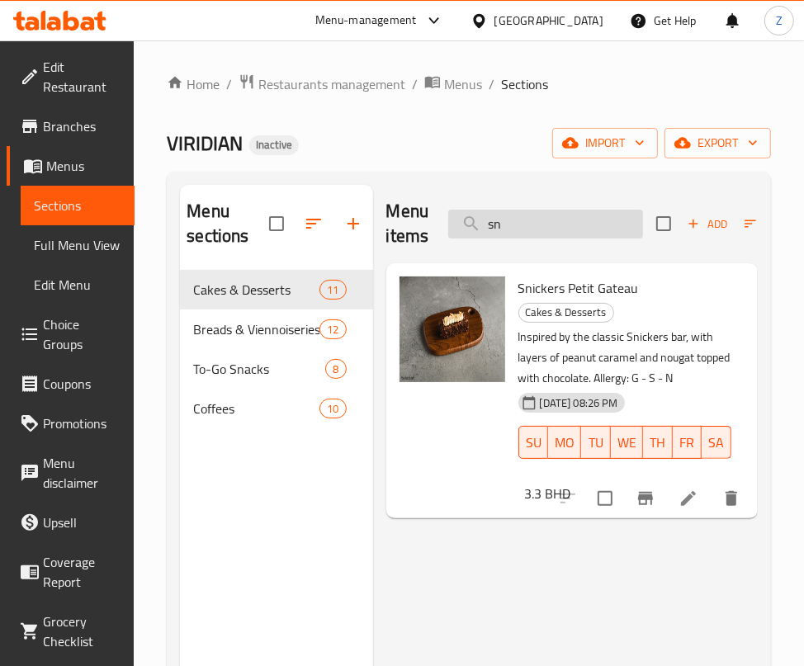
type input "s"
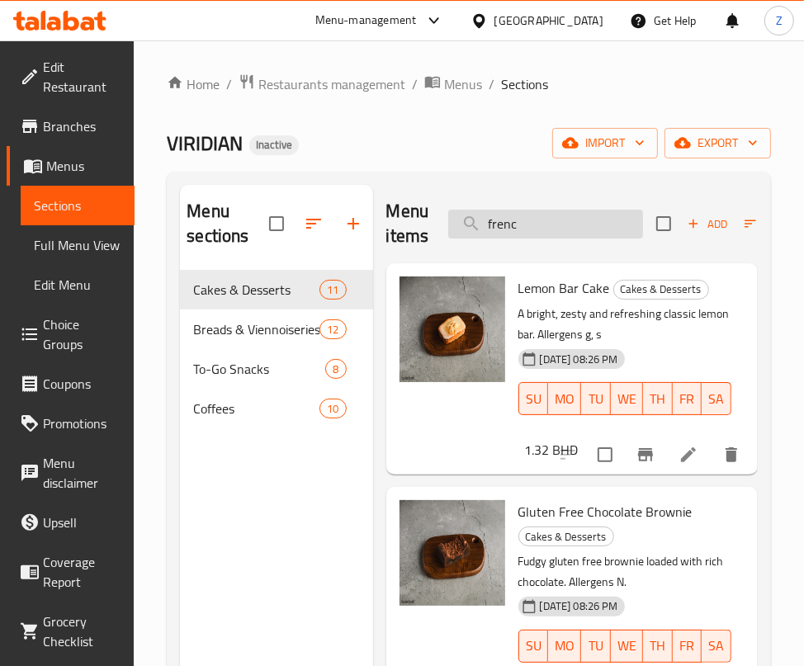
type input "french"
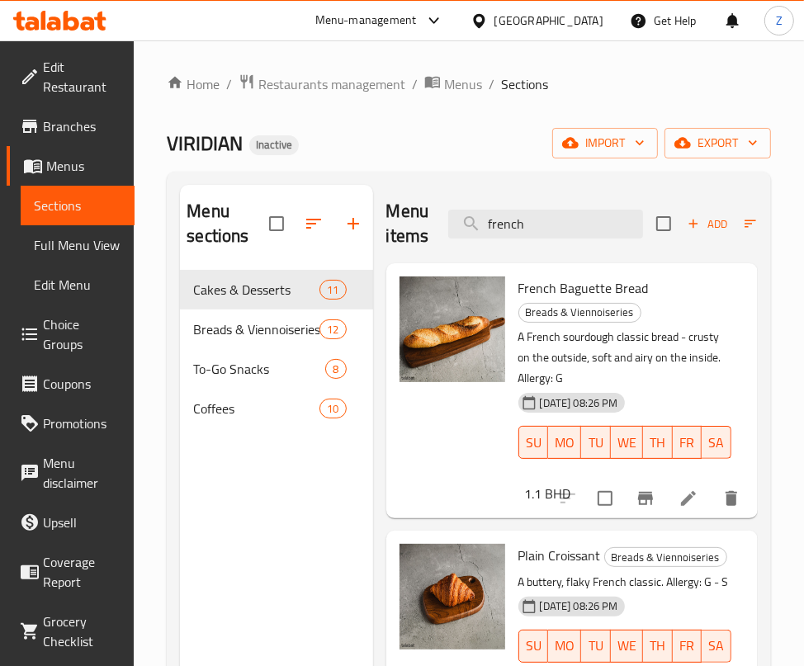
drag, startPoint x: 575, startPoint y: 214, endPoint x: 203, endPoint y: 219, distance: 372.3
click at [277, 219] on div "Menu sections Cakes & Desserts 11 Breads & Viennoiseries 12 To-Go Snacks 8 Coff…" at bounding box center [469, 518] width 578 height 666
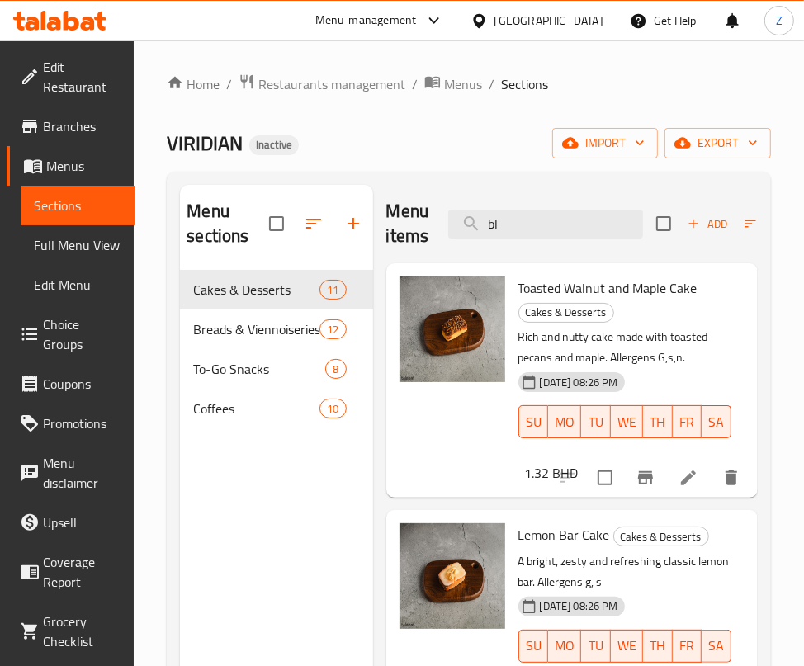
type input "blu"
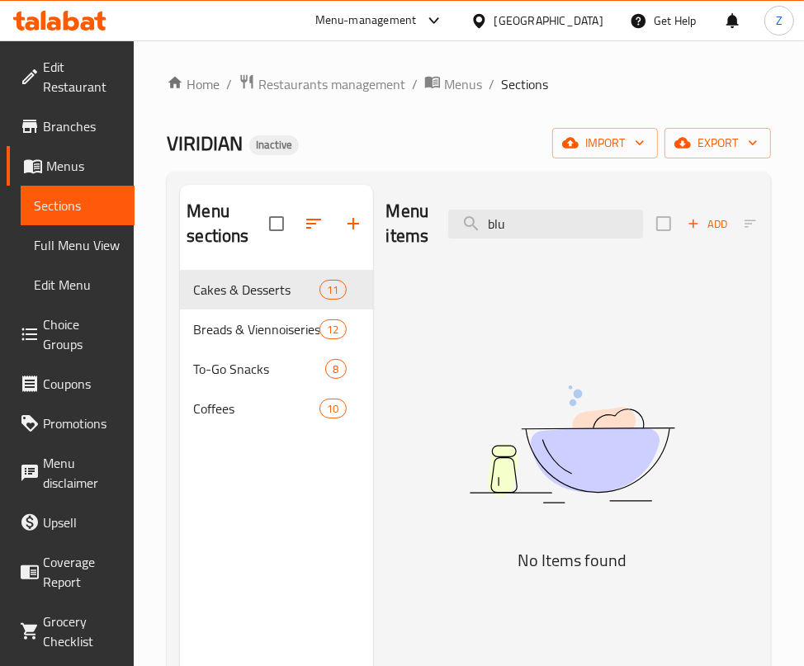
drag, startPoint x: 570, startPoint y: 227, endPoint x: 92, endPoint y: 314, distance: 485.7
click at [165, 301] on div "Home / Restaurants management / Menus / Sections VIRIDIAN Inactive import expor…" at bounding box center [469, 468] width 670 height 857
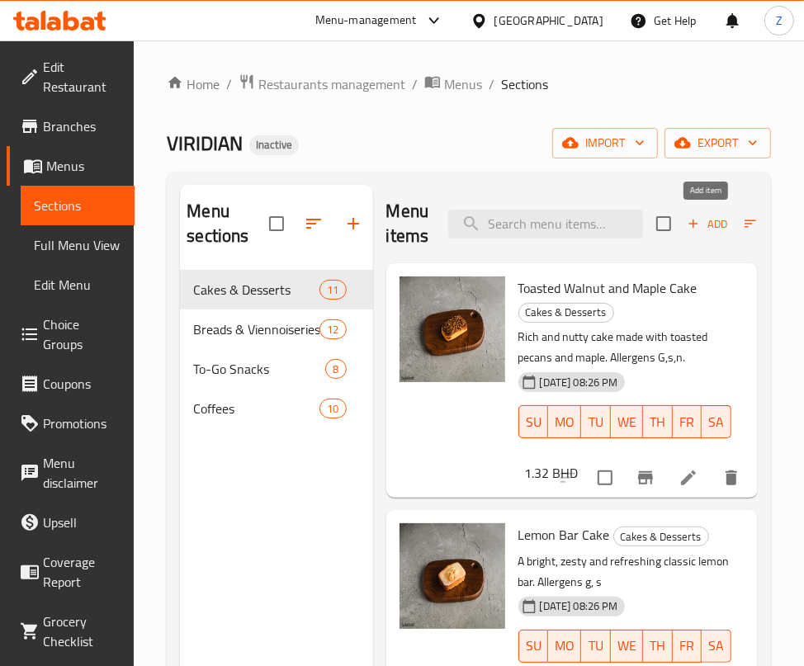
click at [705, 220] on span "Add" at bounding box center [707, 224] width 45 height 19
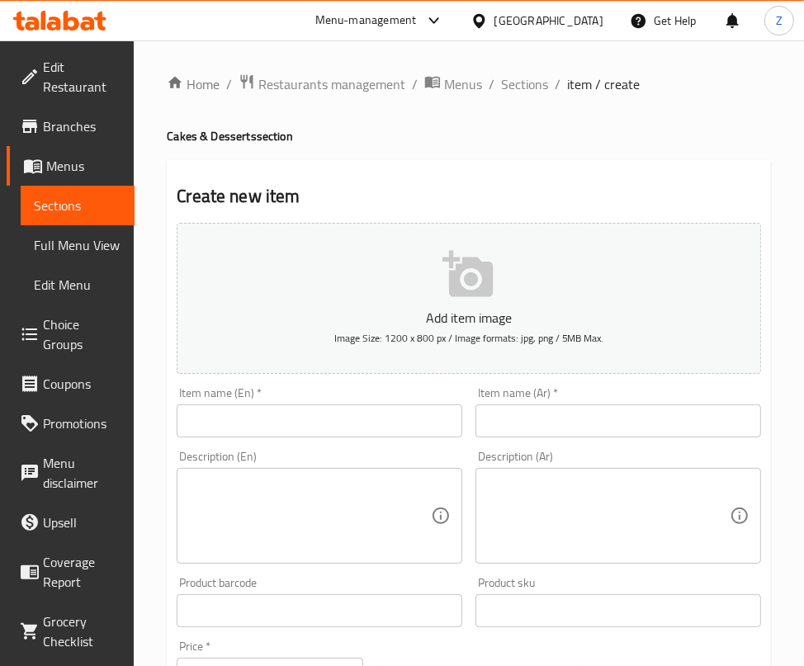
drag, startPoint x: 661, startPoint y: 139, endPoint x: 357, endPoint y: 65, distance: 313.3
click at [662, 139] on h4 "Cakes & Desserts section" at bounding box center [469, 136] width 604 height 17
click at [324, 409] on input "text" at bounding box center [320, 420] width 286 height 33
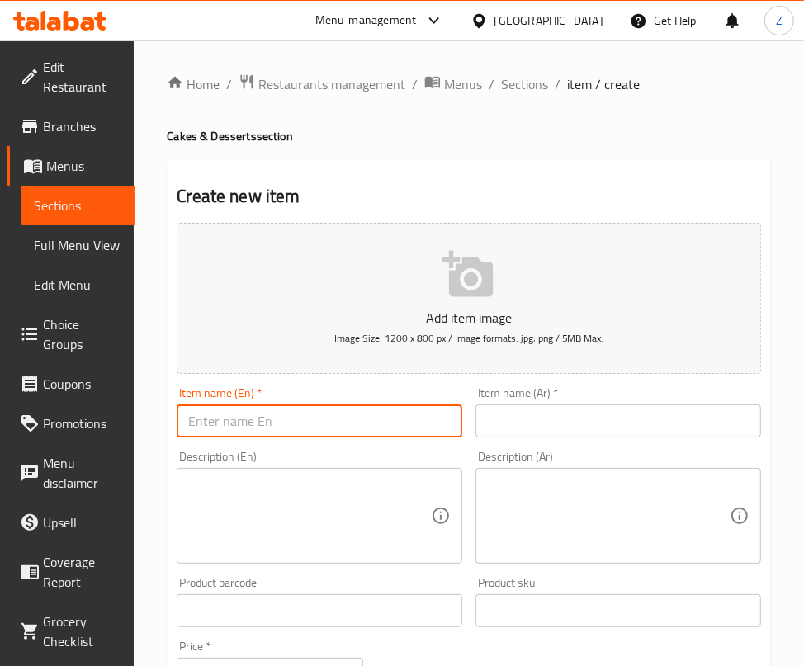
paste input "Blueberry Lemon Bundt Cake"
type input "Blueberry Lemon Bundt Cake"
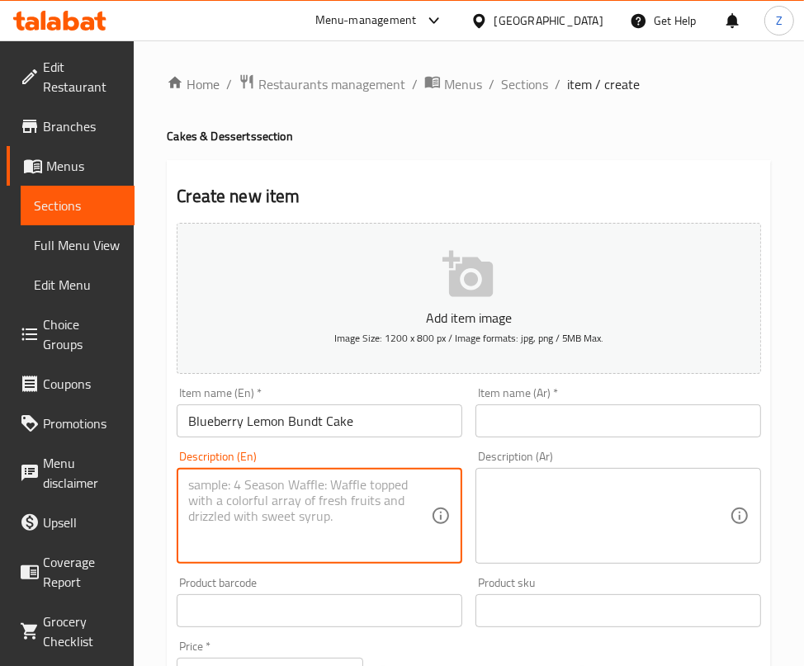
click at [400, 488] on textarea at bounding box center [309, 516] width 243 height 78
paste textarea "Soft cake with fresh blueberries and a delicate lemon glaze. Perfectly sweet wi…"
type textarea "Soft cake with fresh blueberries and a delicate lemon glaze. Perfectly sweet wi…"
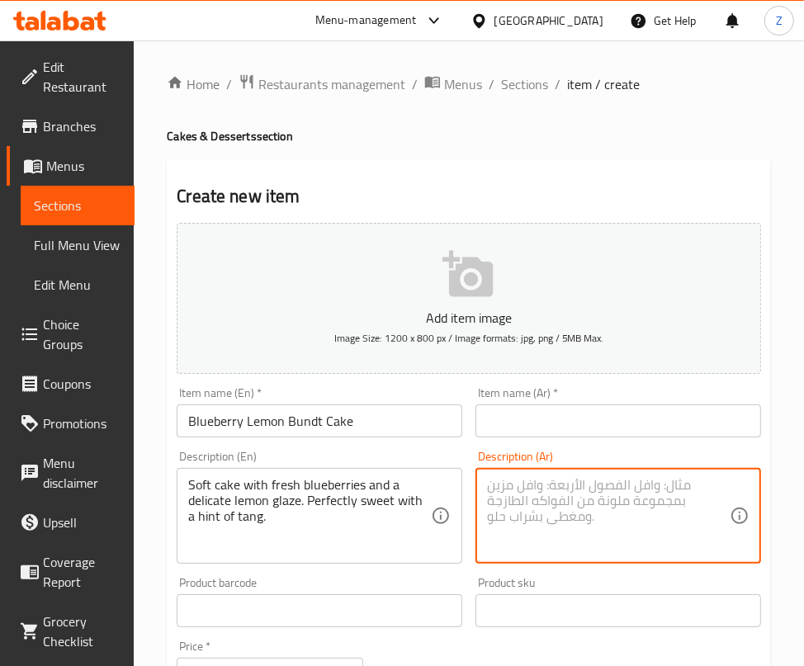
click at [636, 540] on textarea at bounding box center [608, 516] width 243 height 78
paste textarea ""كعكة طرية مع التوت الأزرق الطازج مغطاة بطبقة رقيقة من صوص الليمون الحامض والحل…"
type textarea ""كعكة طرية مع التوت الأزرق الطازج مغطاة بطبقة رقيقة من صوص الليمون الحامض والحل…"
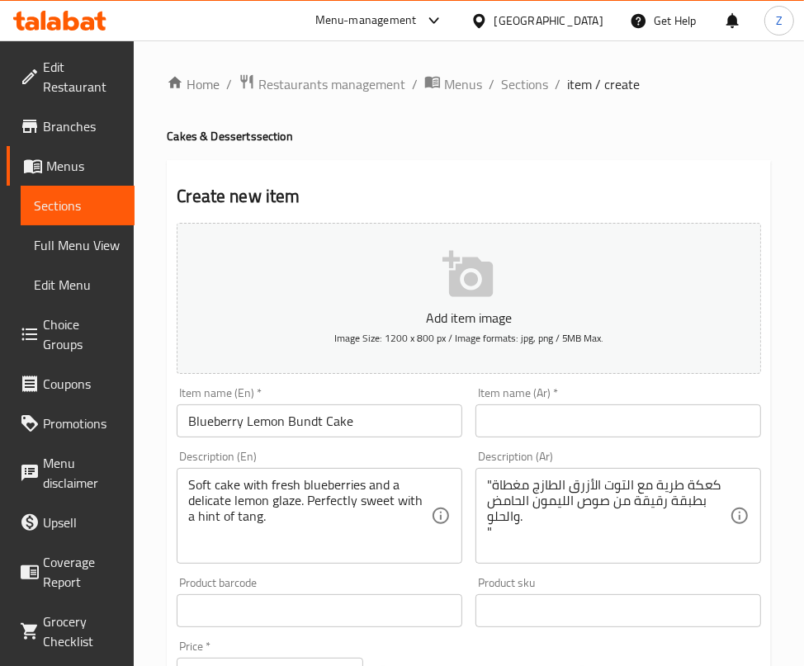
click at [584, 419] on input "text" at bounding box center [618, 420] width 286 height 33
paste input "كعكة البوندت بالتوت الأزرق والليمون"
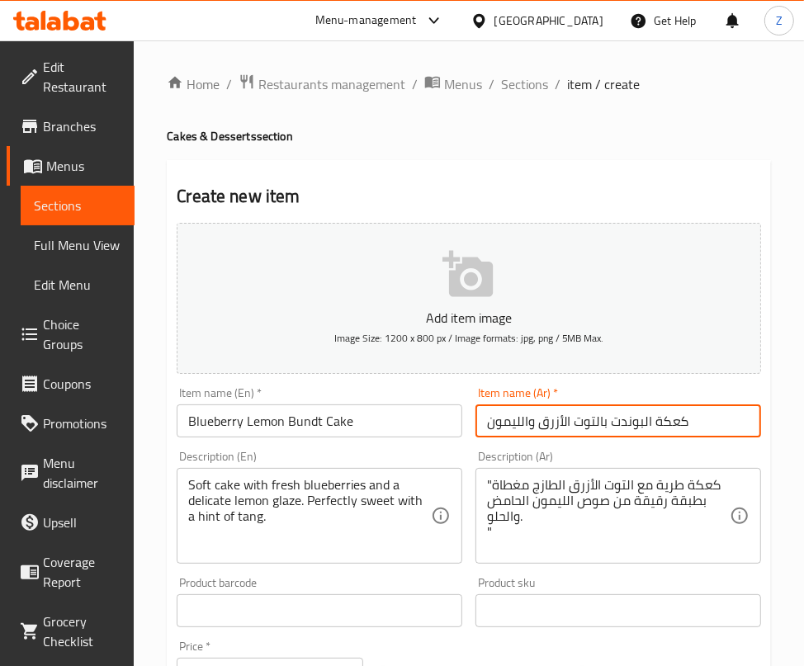
type input "كعكة البوندت بالتوت الأزرق والليمون"
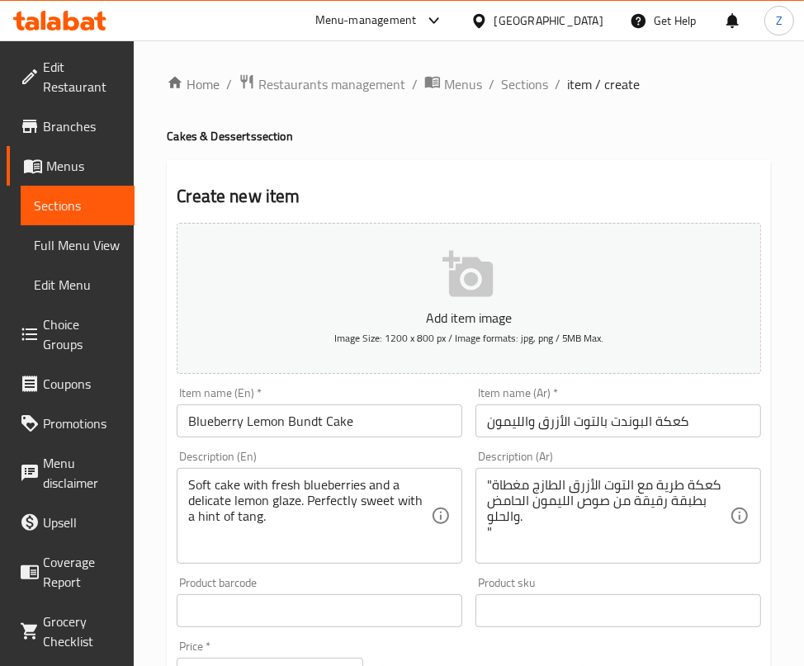
click at [568, 206] on h2 "Create new item" at bounding box center [469, 196] width 584 height 25
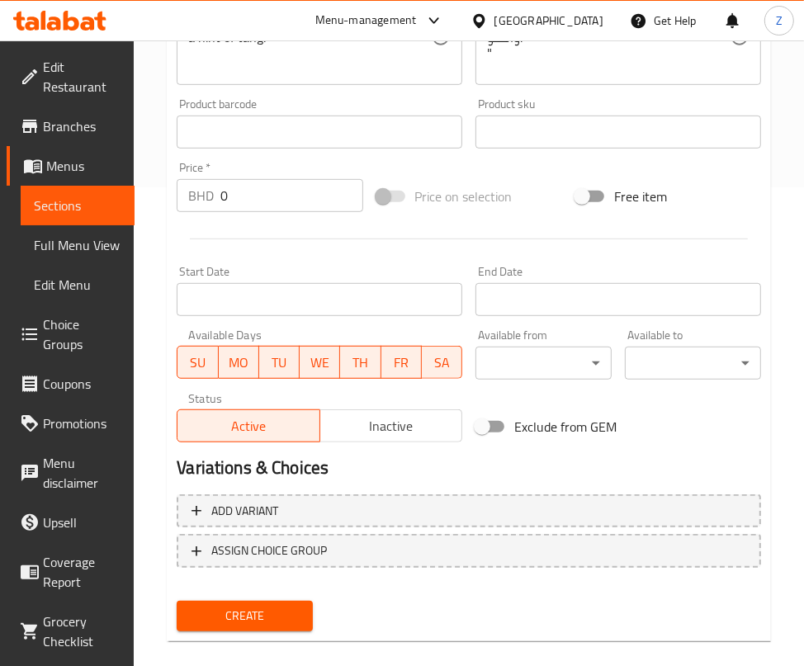
scroll to position [500, 0]
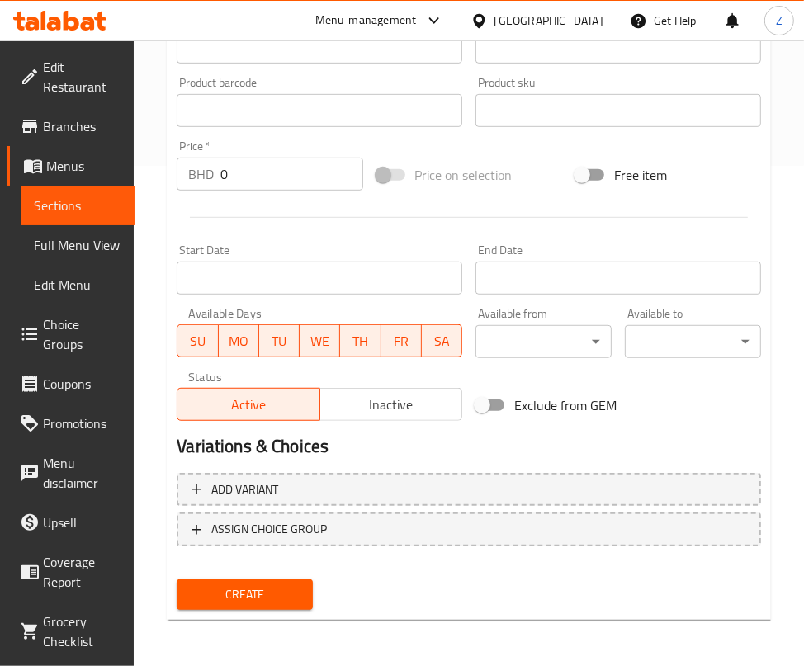
drag, startPoint x: -79, startPoint y: 176, endPoint x: -112, endPoint y: 176, distance: 33.0
paste input "1.32"
type input "1.320"
click at [252, 601] on span "Create" at bounding box center [245, 594] width 110 height 21
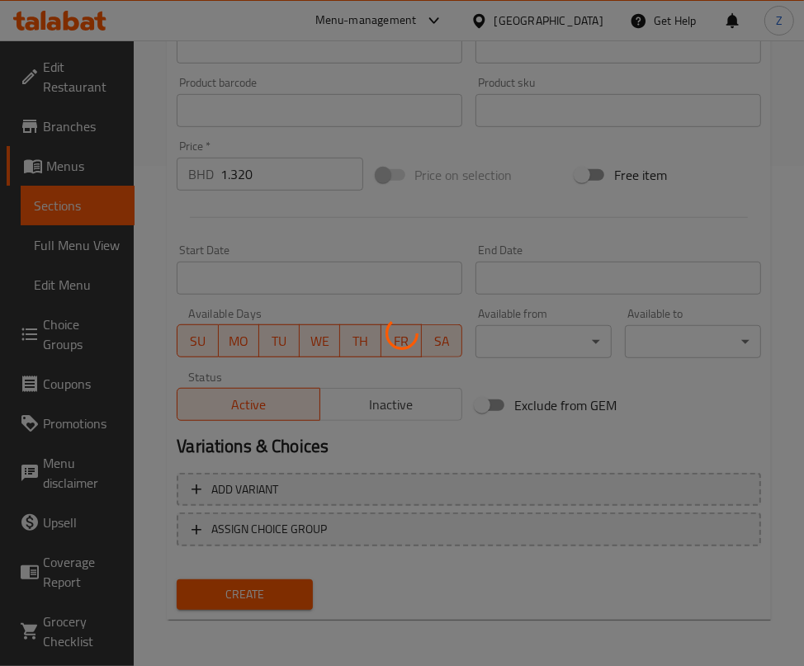
type input "0"
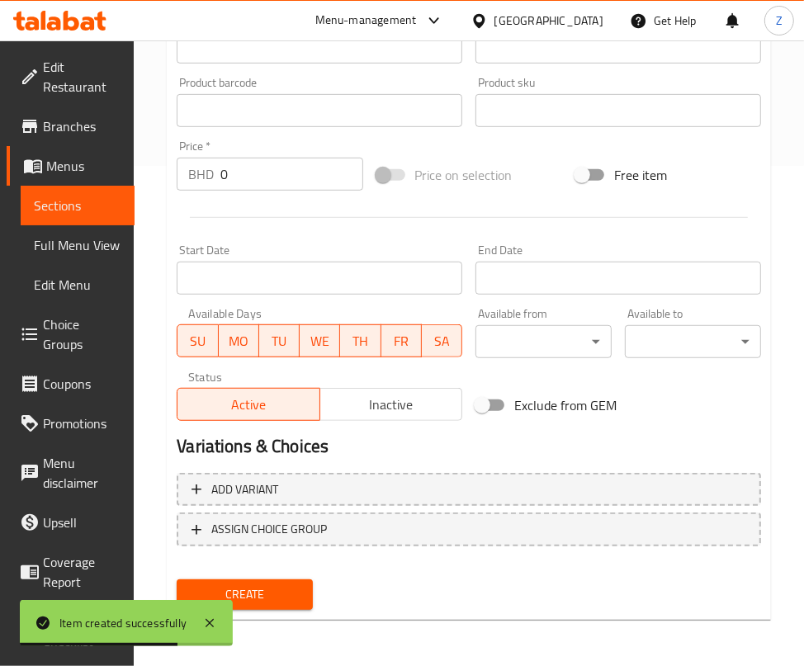
click at [510, 222] on div at bounding box center [469, 217] width 598 height 40
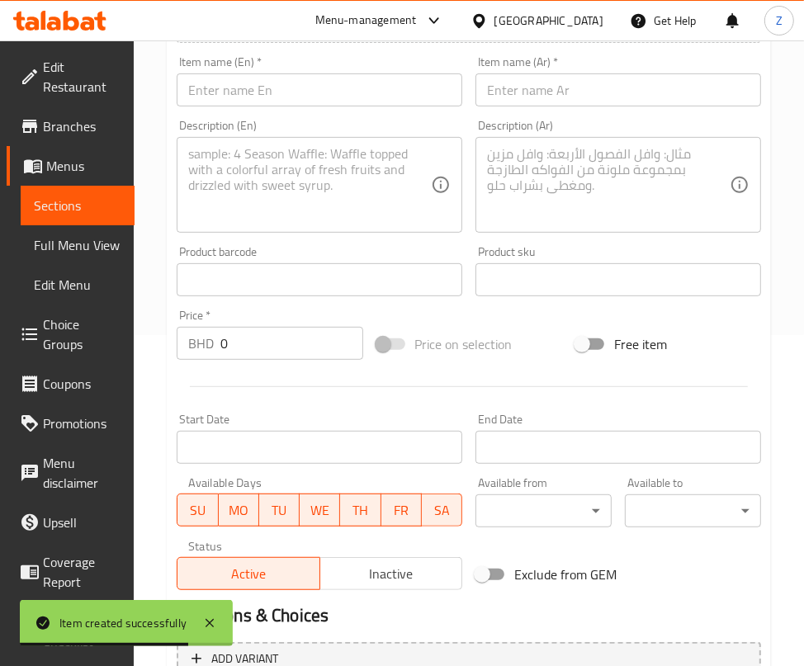
scroll to position [170, 0]
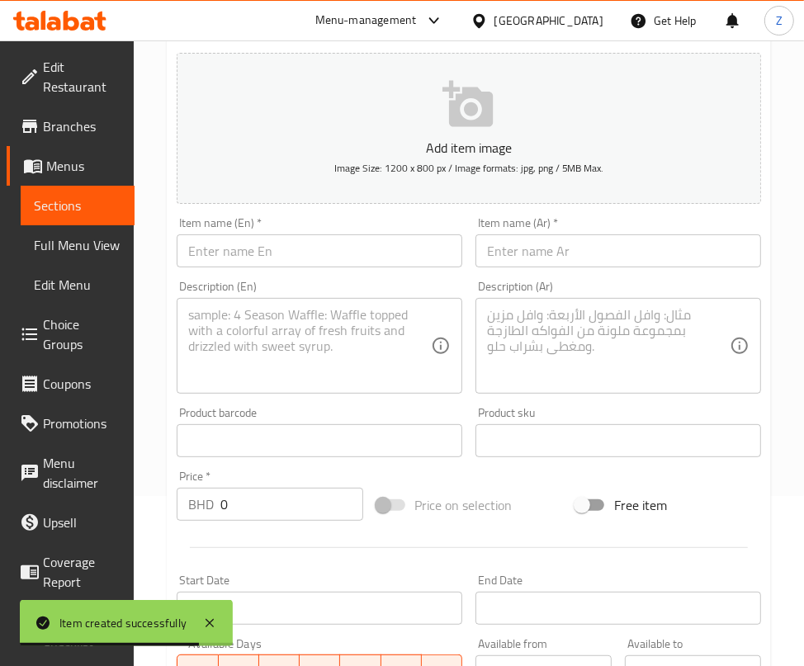
click at [295, 259] on input "text" at bounding box center [320, 250] width 286 height 33
paste input "Pecan Caramel Tart"
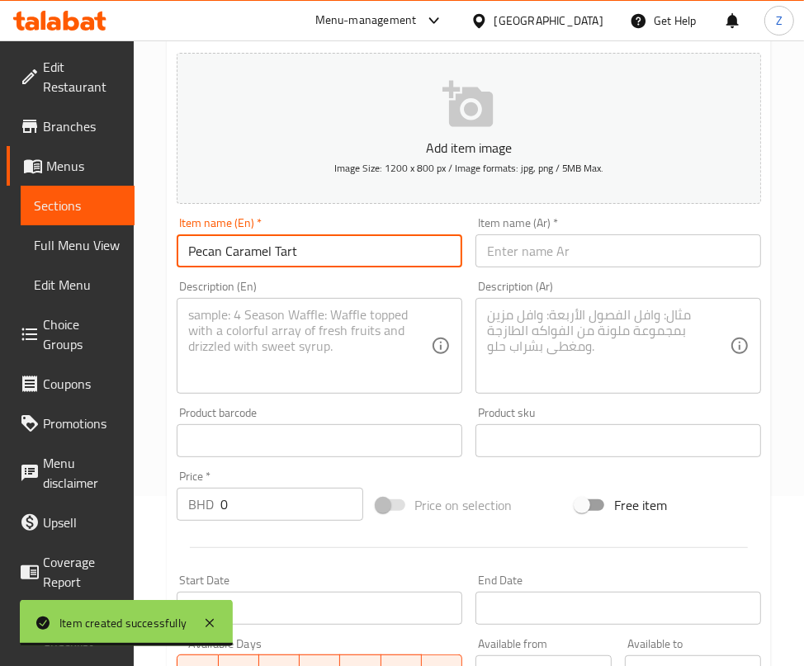
type input "Pecan Caramel Tart"
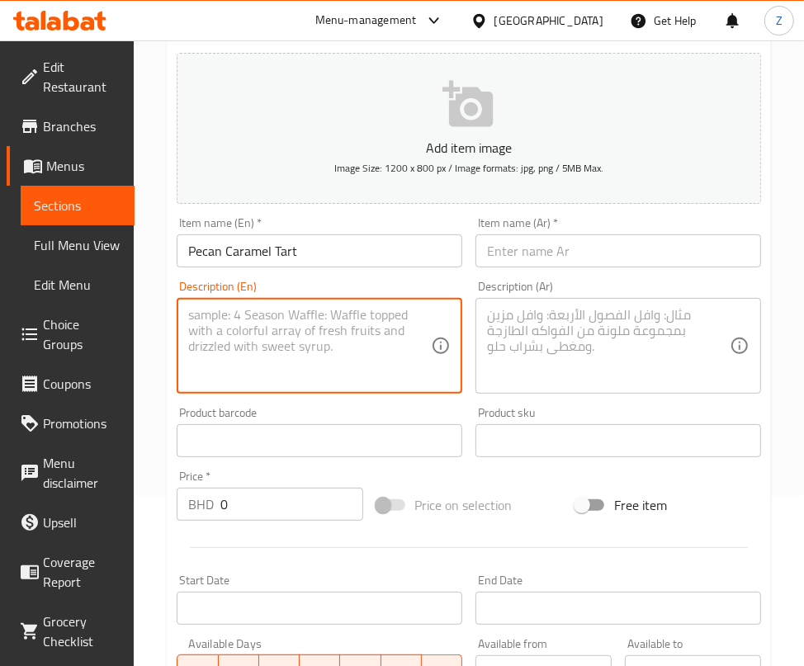
click at [385, 352] on textarea at bounding box center [309, 346] width 243 height 78
paste textarea "Crunchy tart filled with rich caramel and pecans."
type textarea "Crunchy tart filled with rich caramel and pecans."
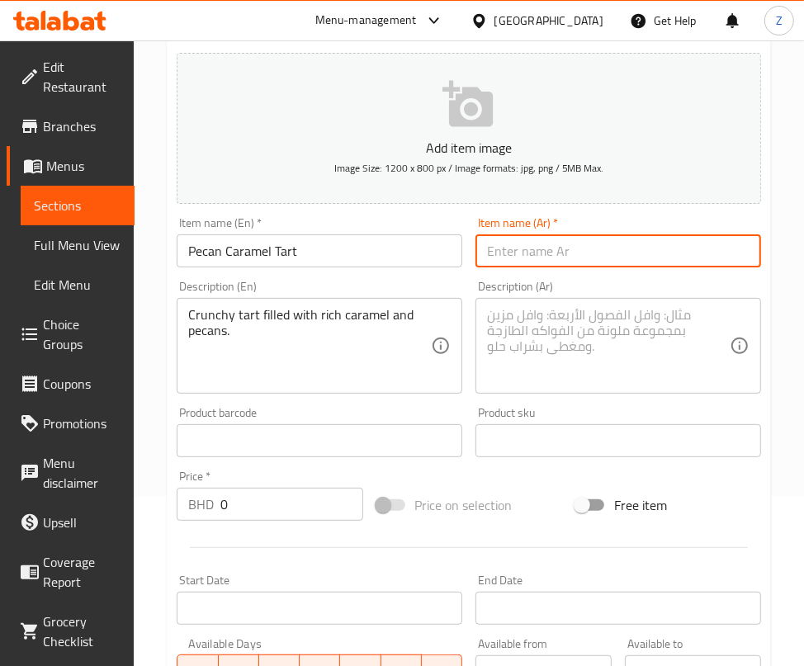
click at [546, 248] on input "text" at bounding box center [618, 250] width 286 height 33
paste input "تارت الجوز والكراميل"
type input "تارت الجوز والكراميل"
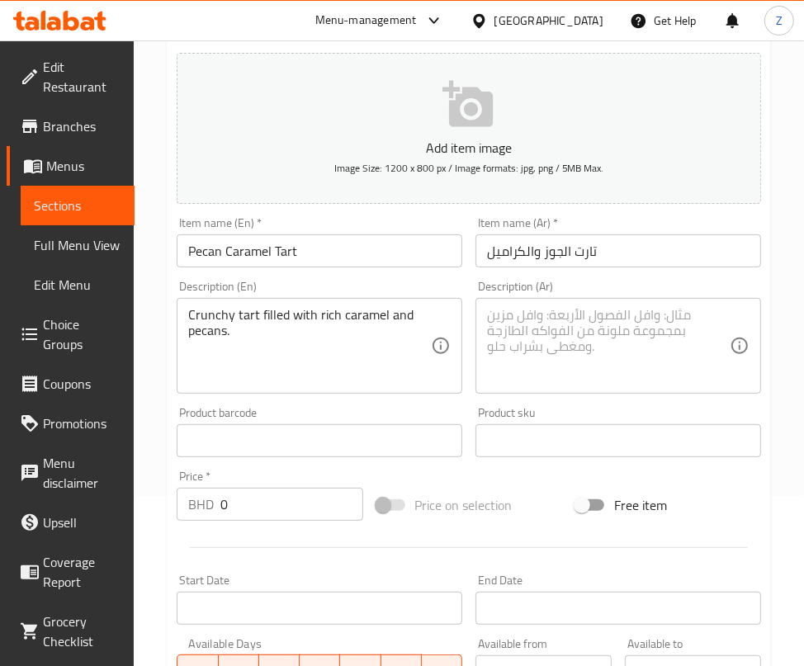
click at [566, 308] on textarea at bounding box center [608, 346] width 243 height 78
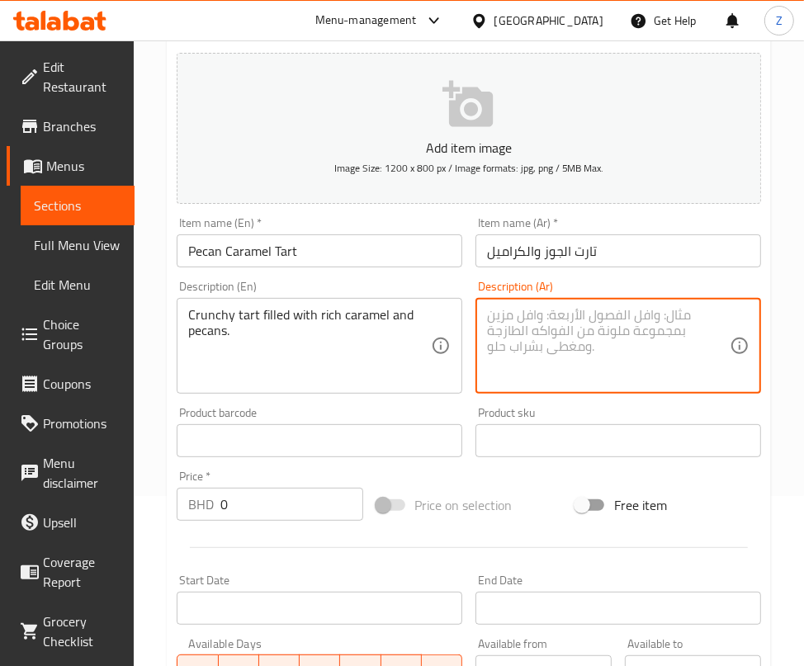
paste textarea ""تارت مقرمشة بحشوة غنية من الكراميل والجوز. ""
drag, startPoint x: 495, startPoint y: 307, endPoint x: 433, endPoint y: 311, distance: 62.9
click at [437, 311] on div "Add item image Image Size: 1200 x 800 px / Image formats: jpg, png / 5MB Max. I…" at bounding box center [469, 402] width 598 height 712
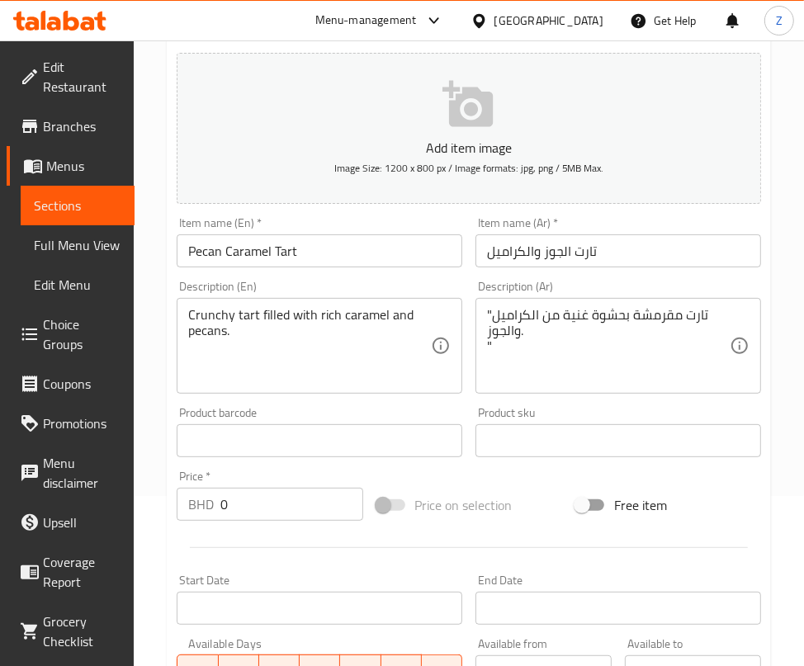
click at [525, 295] on div "Description (Ar) "تارت مقرمشة بحشوة غنية من الكراميل والجوز. " Description (Ar)" at bounding box center [618, 337] width 286 height 113
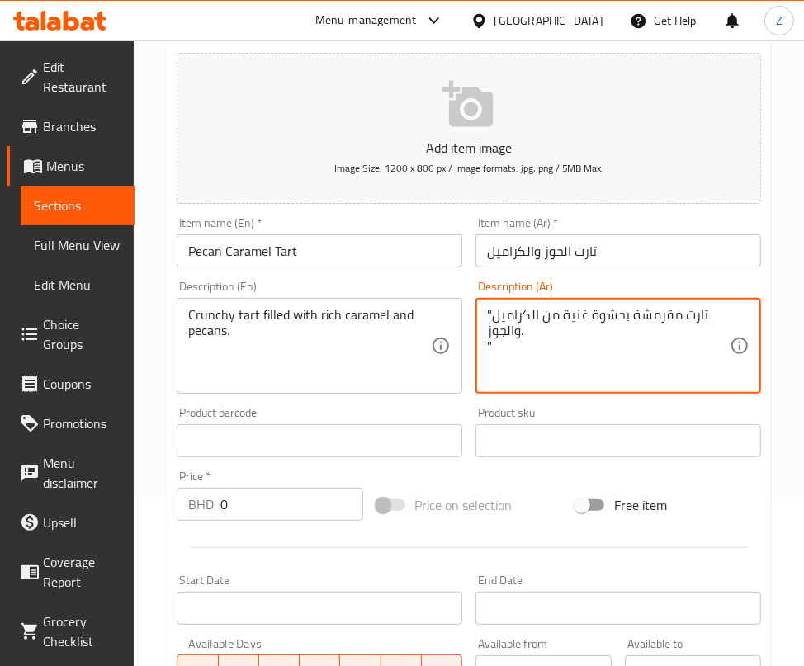
drag, startPoint x: 492, startPoint y: 313, endPoint x: 475, endPoint y: 313, distance: 17.3
drag, startPoint x: 495, startPoint y: 342, endPoint x: 457, endPoint y: 342, distance: 38.0
type textarea "تارت مقرمشة بحشوة غنية من الكراميل والجوز."
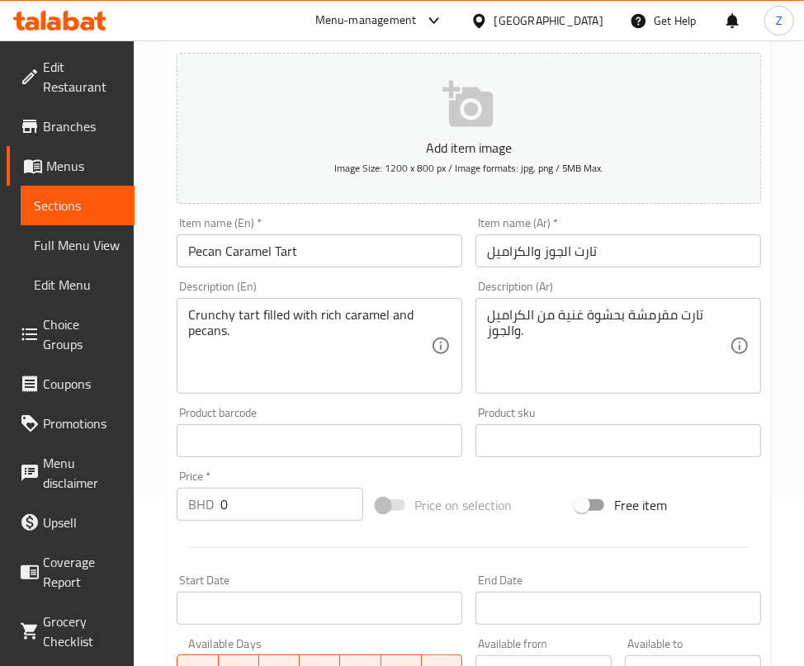
scroll to position [500, 0]
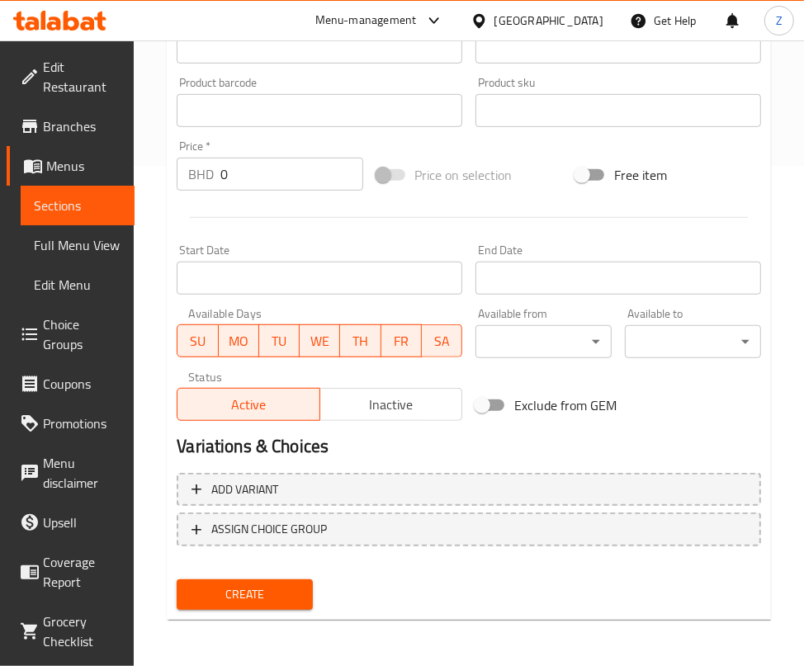
click at [612, 245] on div "End Date End Date" at bounding box center [618, 269] width 286 height 50
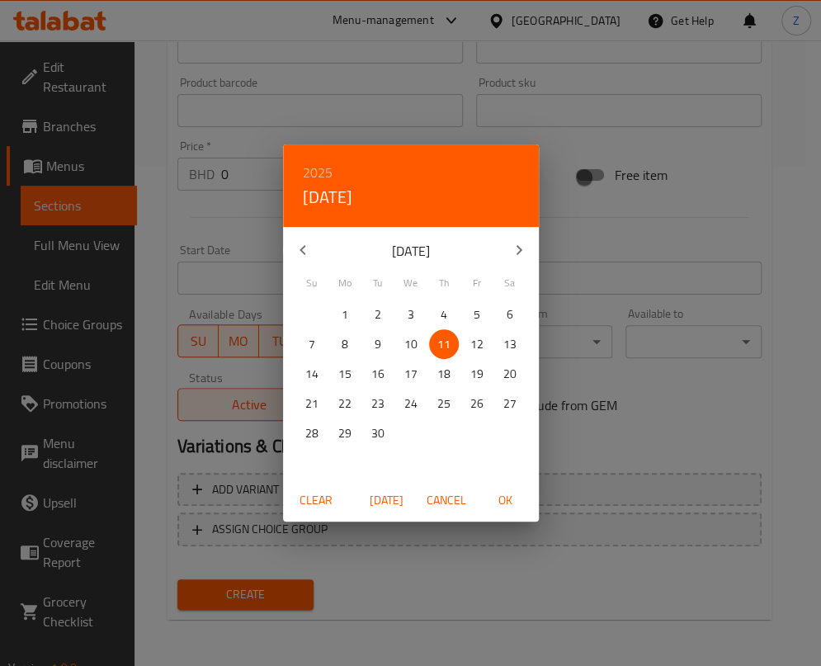
click at [380, 572] on div "2025 Thu, Sep [DATE] Mo Tu We Th Fr Sa 31 1 2 3 4 5 6 7 8 9 10 11 12 13 14 15 1…" at bounding box center [410, 333] width 821 height 666
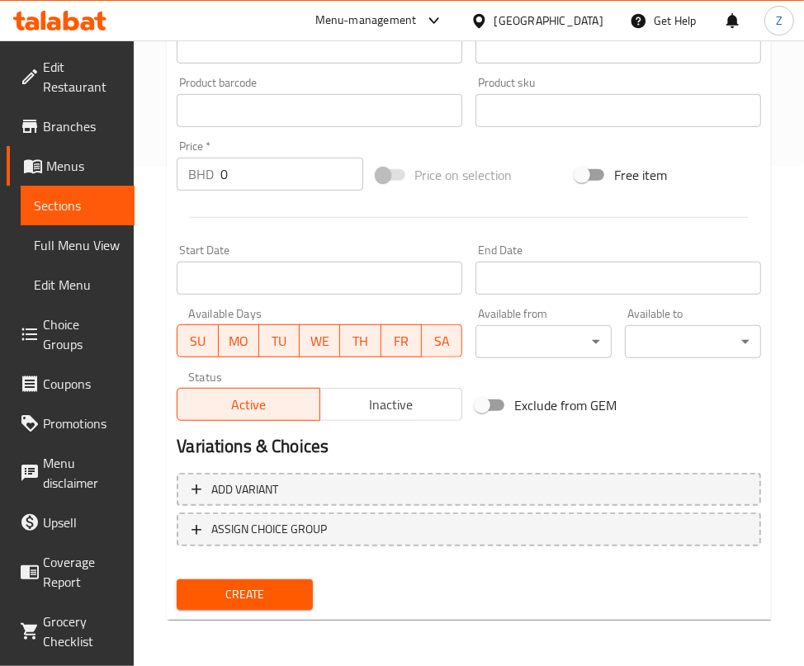
click at [251, 584] on span "Create" at bounding box center [245, 594] width 110 height 21
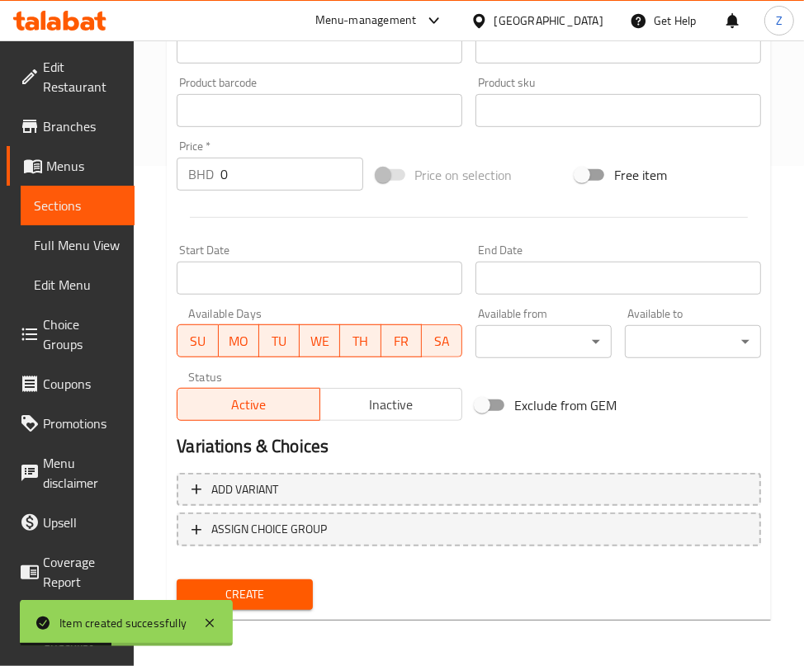
scroll to position [0, 0]
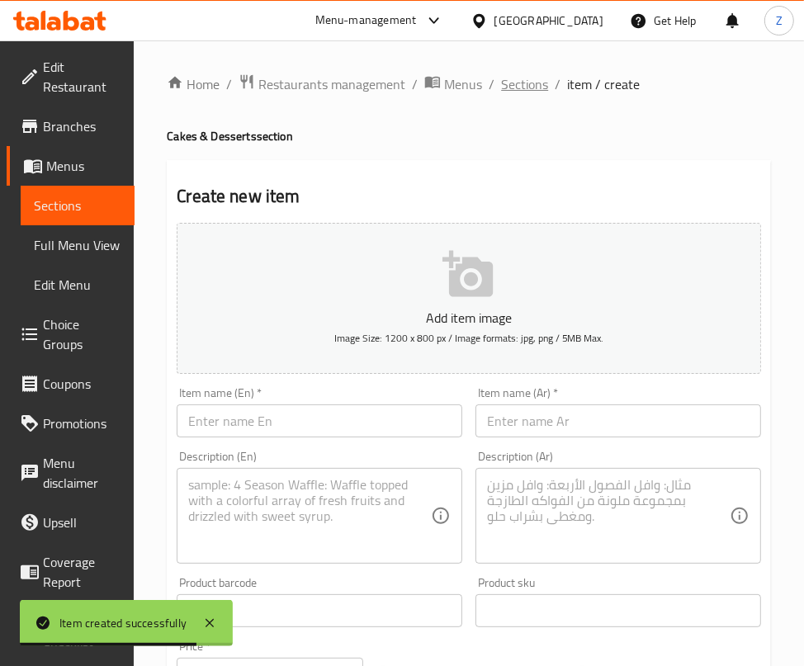
click at [515, 92] on span "Sections" at bounding box center [524, 84] width 47 height 20
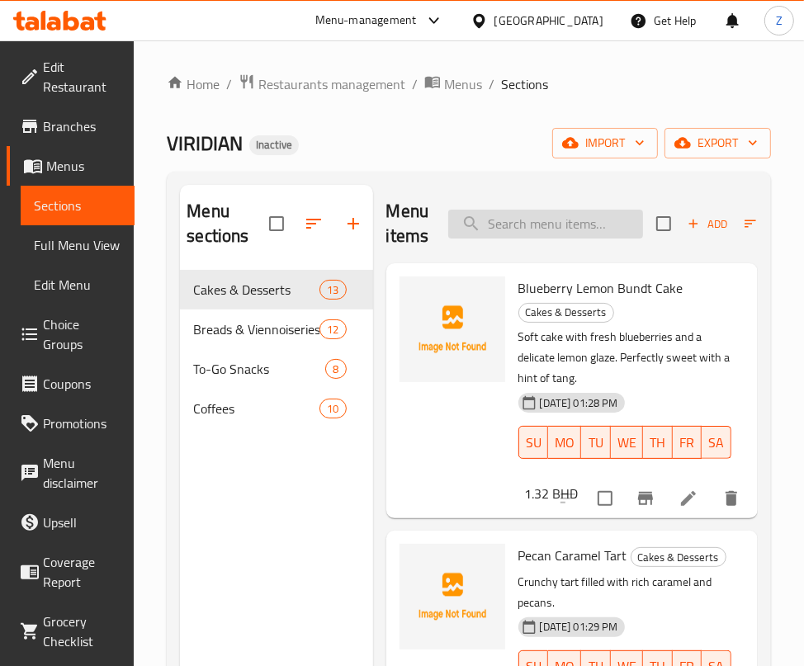
click at [575, 227] on input "search" at bounding box center [545, 224] width 195 height 29
paste input "Chocolate Glaze Donut"
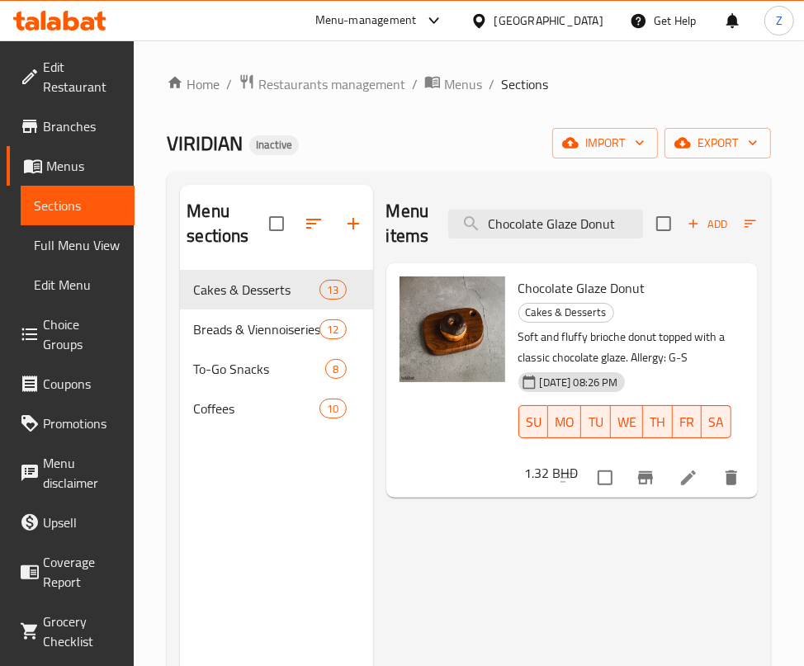
drag, startPoint x: 622, startPoint y: 226, endPoint x: 246, endPoint y: 205, distance: 376.2
click at [145, 237] on div "Home / Restaurants management / Menus / Sections VIRIDIAN Inactive import expor…" at bounding box center [469, 468] width 670 height 857
paste input "Cookie"
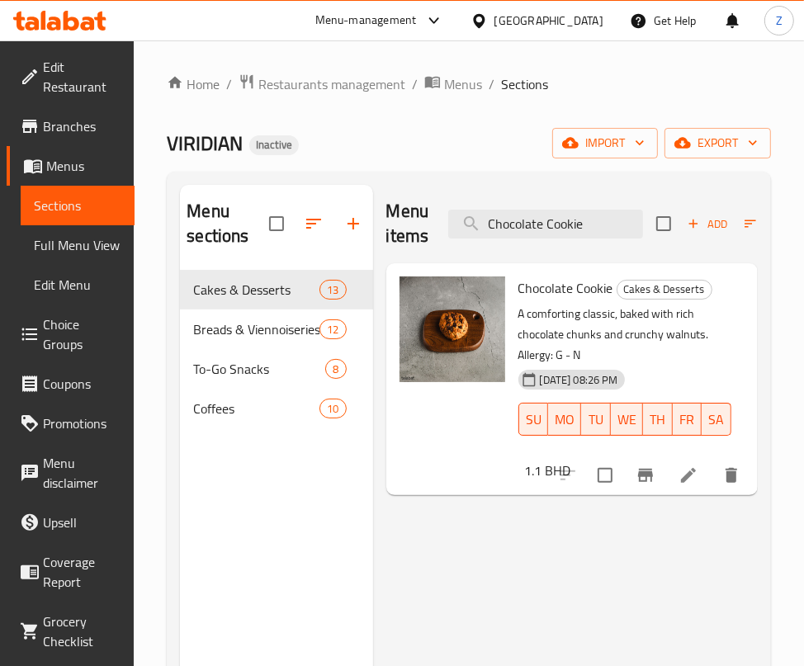
drag, startPoint x: 563, startPoint y: 224, endPoint x: 379, endPoint y: 214, distance: 184.3
click at [379, 215] on div "Menu items Chocolate Cookie Add Sort Manage items Chocolate Cookie Cakes & Dess…" at bounding box center [565, 518] width 385 height 666
paste input "Baklava Custard Bit"
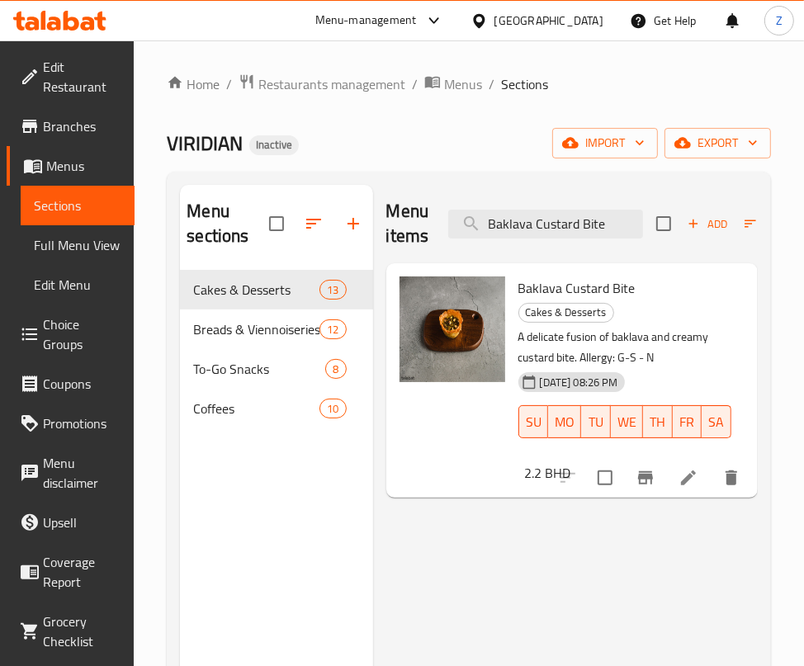
click at [625, 54] on div "Home / Restaurants management / Menus / Sections VIRIDIAN Inactive import expor…" at bounding box center [469, 468] width 670 height 857
drag, startPoint x: 621, startPoint y: 228, endPoint x: 249, endPoint y: 208, distance: 372.0
click at [250, 210] on div "Menu sections Cakes & Desserts 13 Breads & Viennoiseries 12 To-Go Snacks 8 Coff…" at bounding box center [469, 518] width 578 height 666
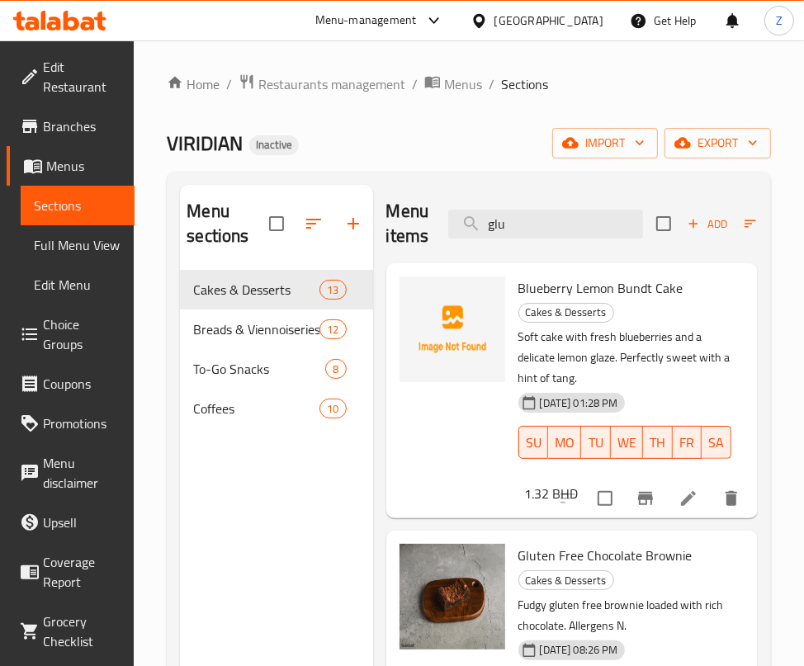
type input "glut"
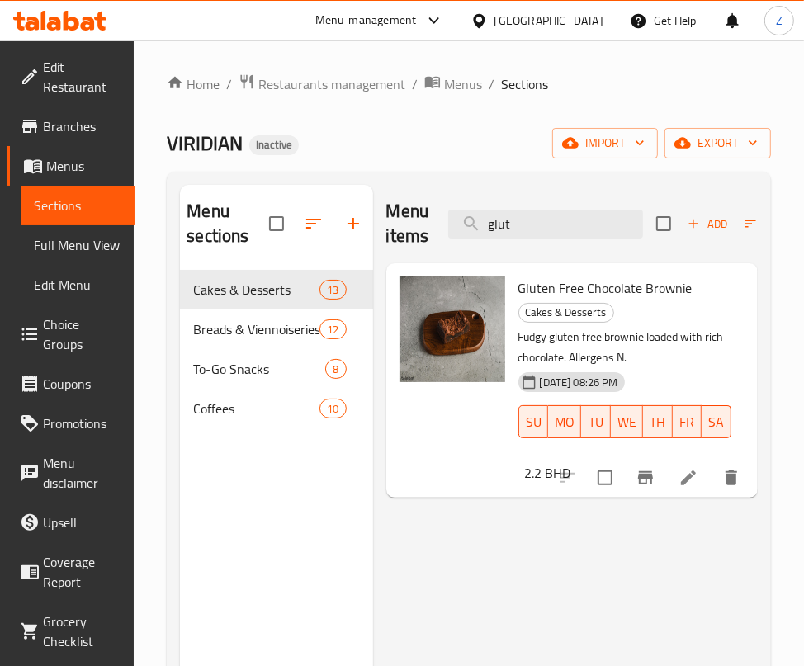
drag, startPoint x: 569, startPoint y: 221, endPoint x: 234, endPoint y: 229, distance: 334.4
click at [234, 229] on div "Menu sections Cakes & Desserts 13 Breads & Viennoiseries 12 To-Go Snacks 8 Coff…" at bounding box center [469, 518] width 578 height 666
